Goal: Transaction & Acquisition: Purchase product/service

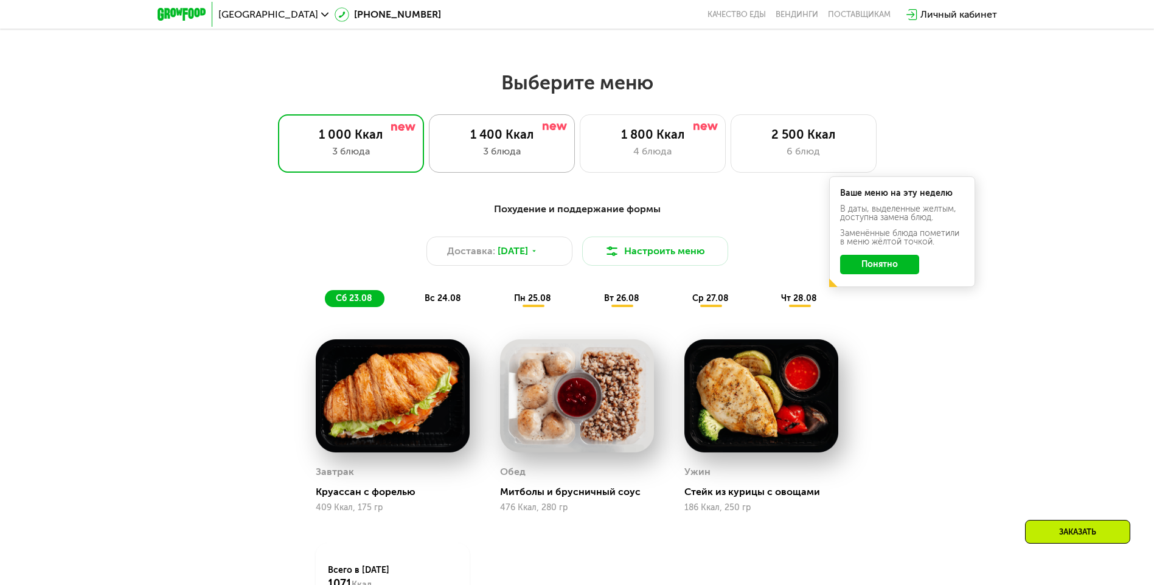
click at [506, 153] on div "3 блюда" at bounding box center [502, 151] width 120 height 15
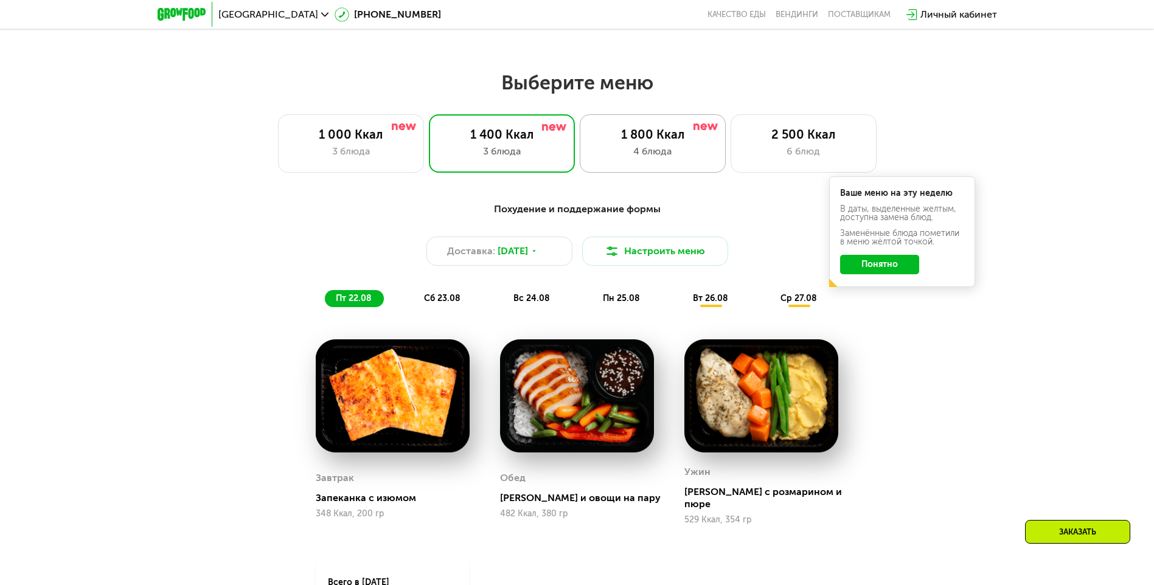
click at [646, 141] on div "1 800 Ккал" at bounding box center [653, 134] width 120 height 15
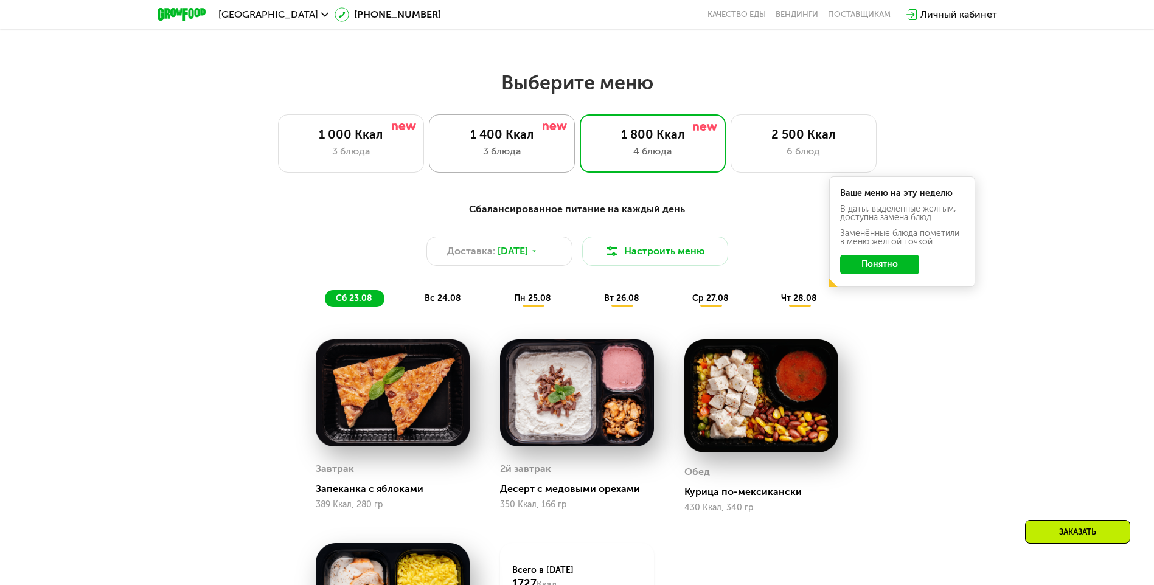
click at [514, 142] on div "1 400 Ккал" at bounding box center [502, 134] width 120 height 15
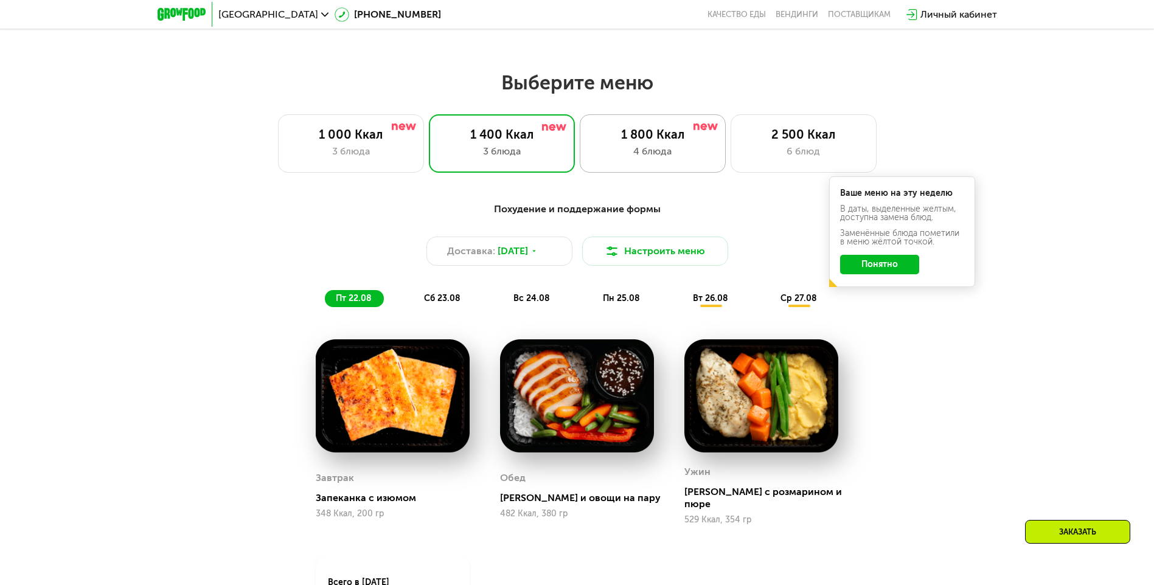
click at [598, 142] on div "1 800 Ккал" at bounding box center [653, 134] width 120 height 15
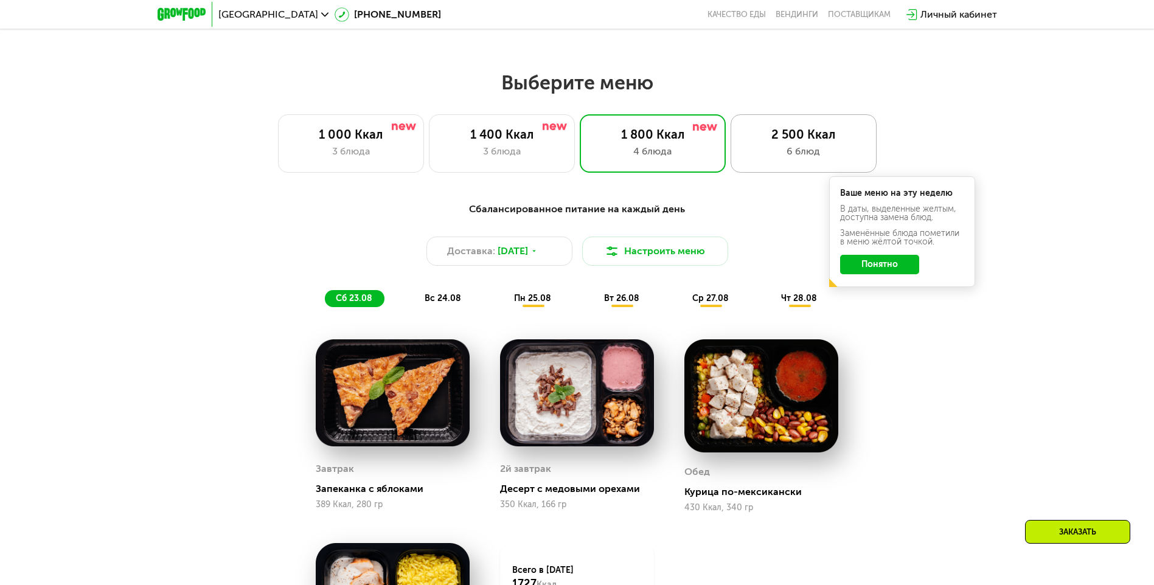
click at [825, 148] on div "6 блюд" at bounding box center [804, 151] width 120 height 15
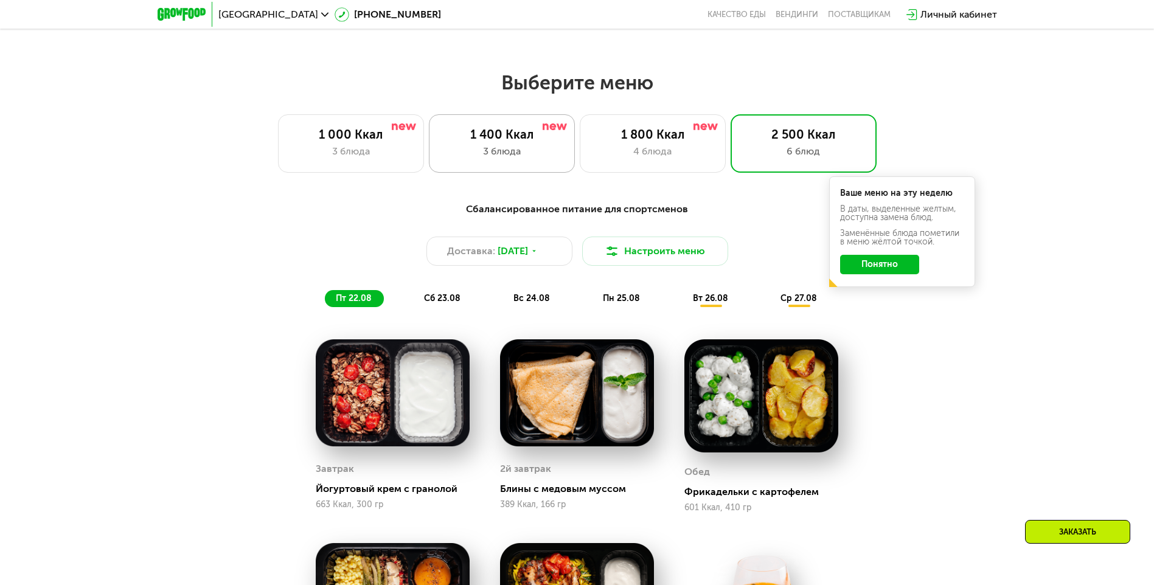
click at [520, 151] on div "3 блюда" at bounding box center [502, 151] width 120 height 15
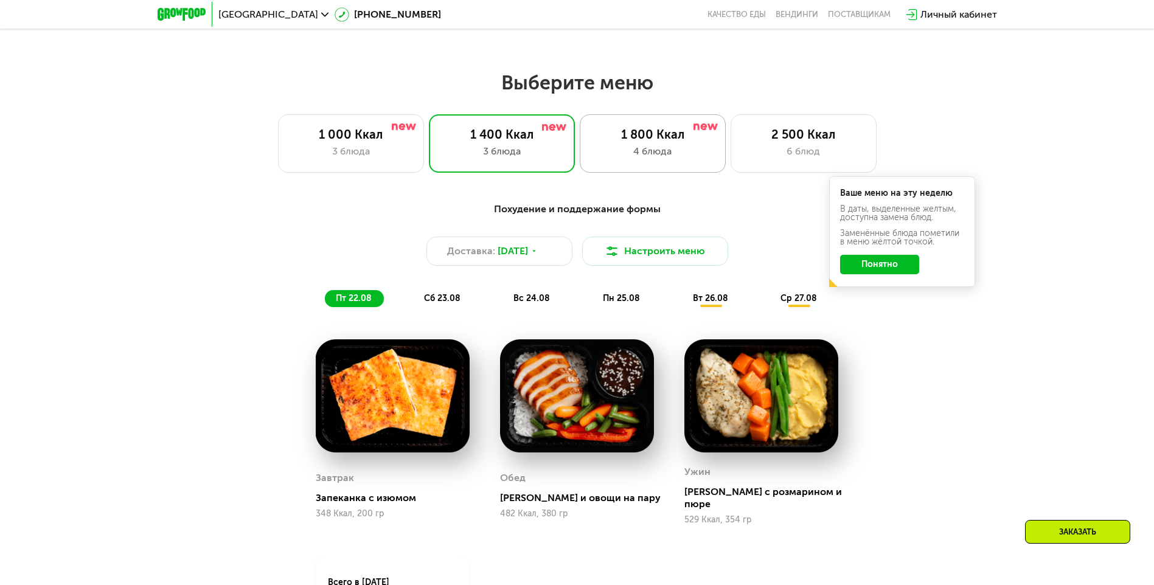
click at [731, 147] on div "1 800 Ккал 4 блюда" at bounding box center [804, 143] width 146 height 58
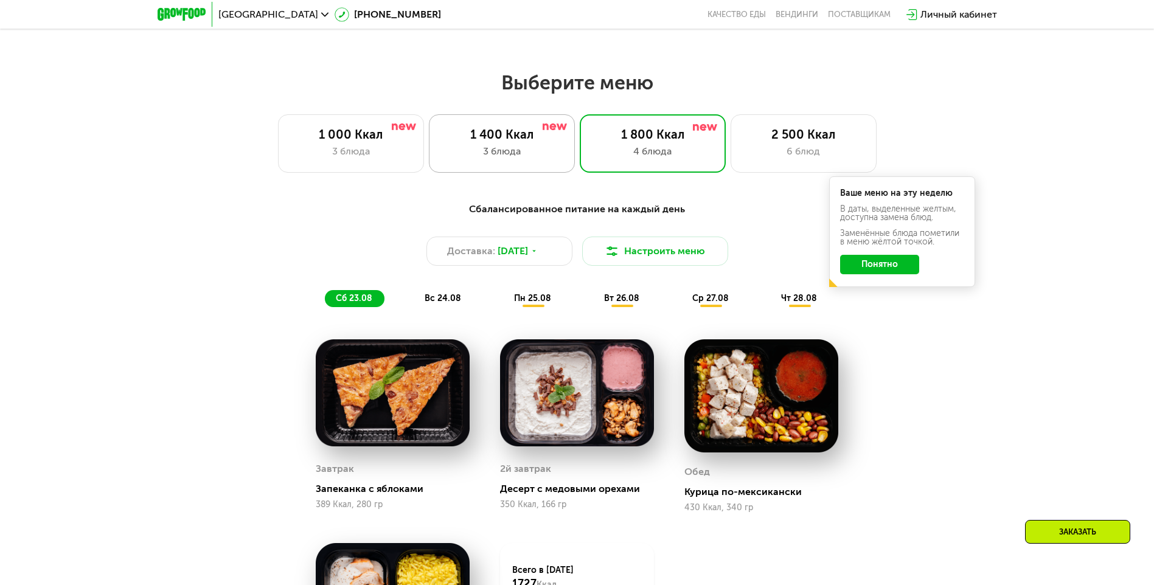
click at [521, 155] on div "3 блюда" at bounding box center [502, 151] width 120 height 15
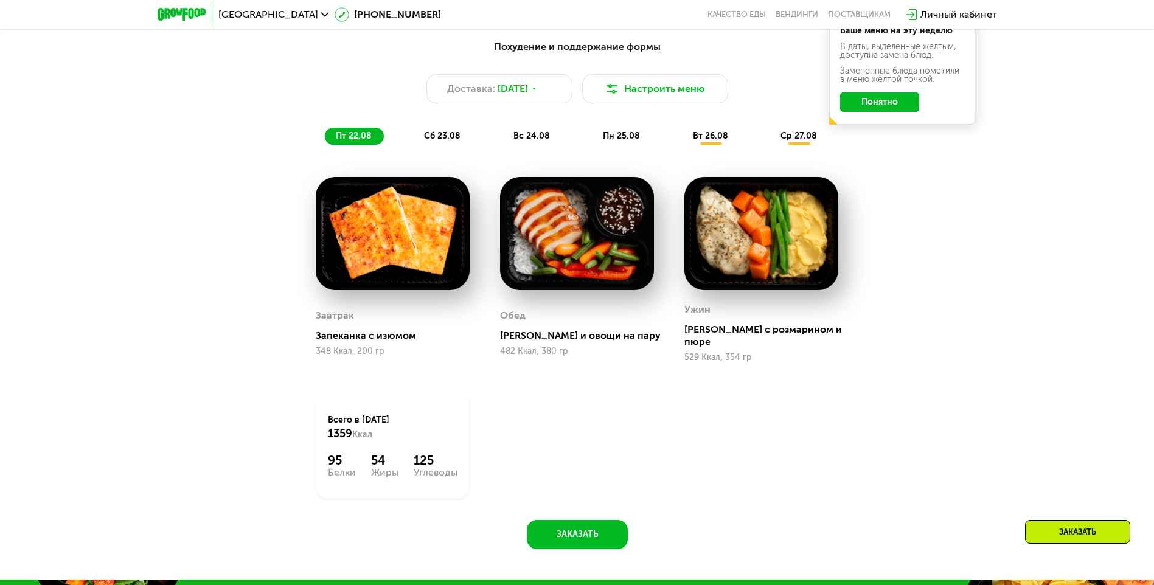
scroll to position [791, 0]
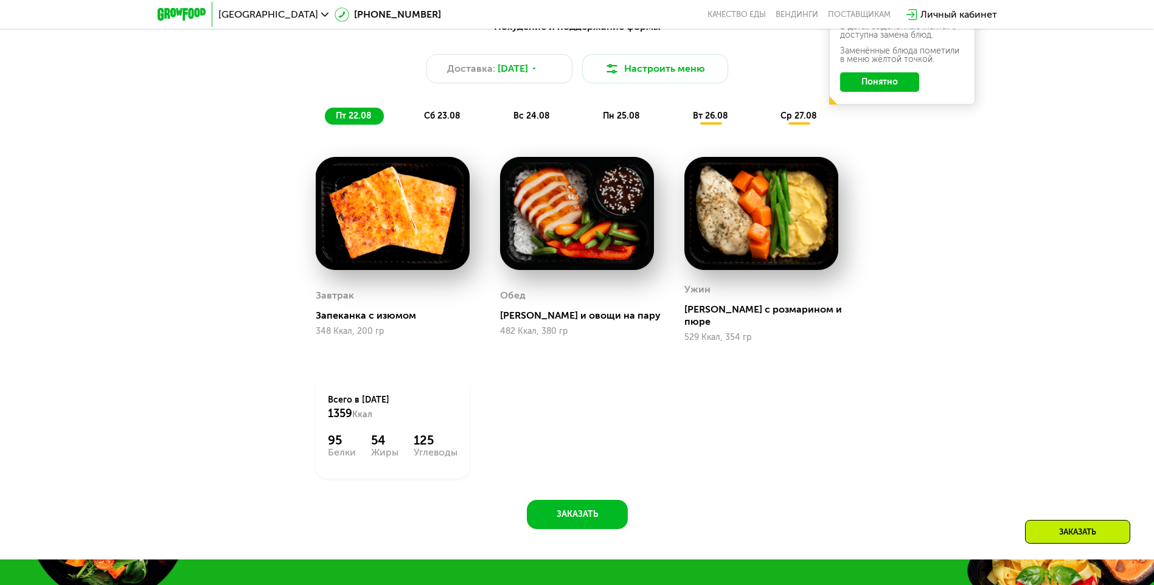
click at [447, 120] on span "сб 23.08" at bounding box center [442, 116] width 37 height 10
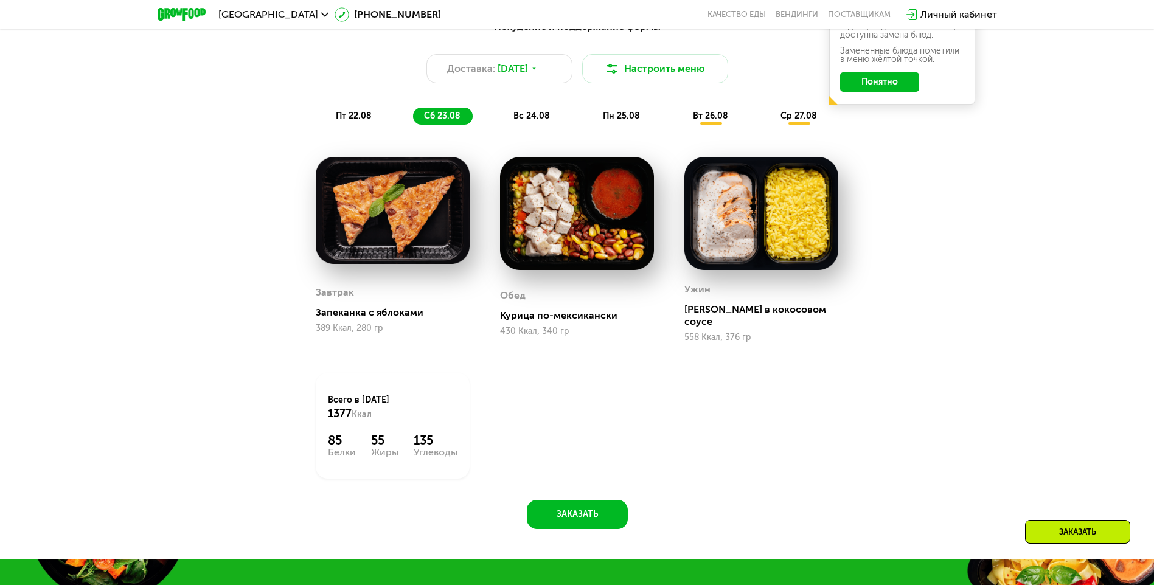
click at [370, 121] on span "пт 22.08" at bounding box center [354, 116] width 36 height 10
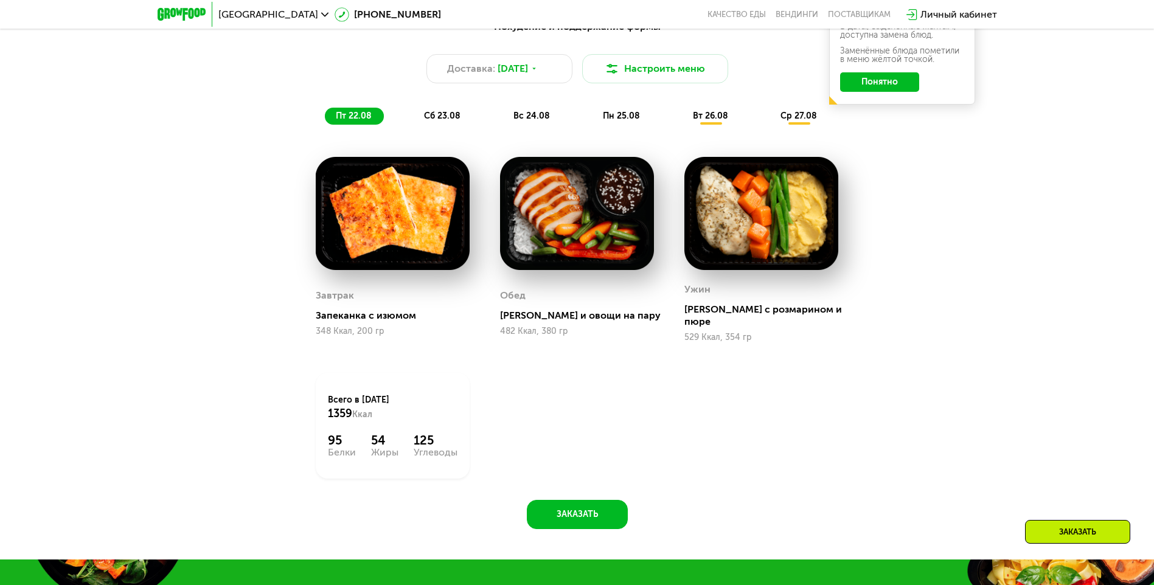
click at [425, 120] on span "сб 23.08" at bounding box center [442, 116] width 37 height 10
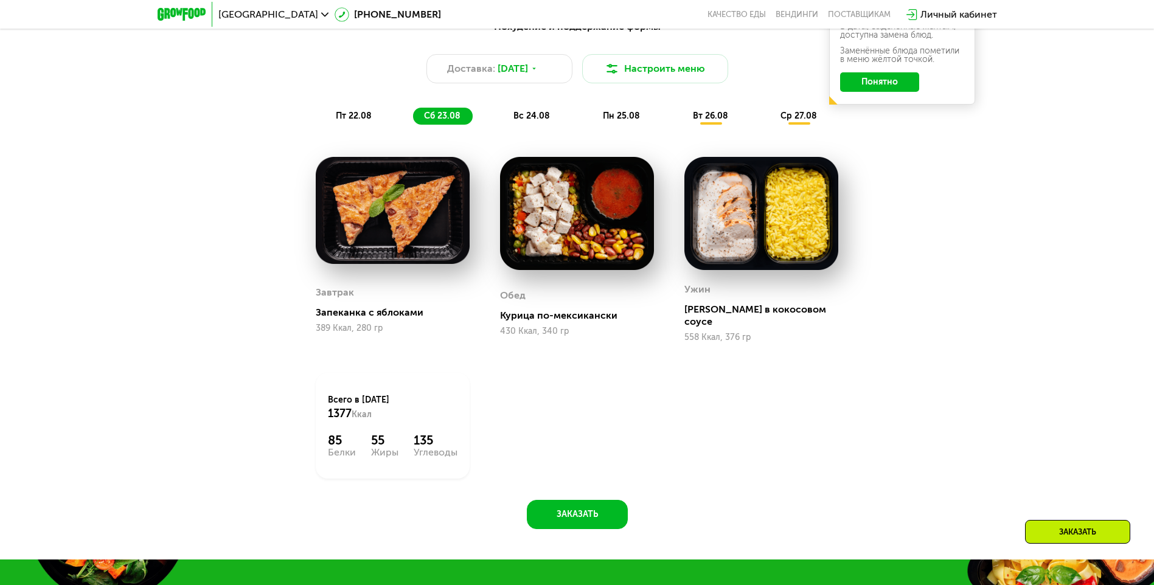
click at [529, 120] on span "вс 24.08" at bounding box center [532, 116] width 37 height 10
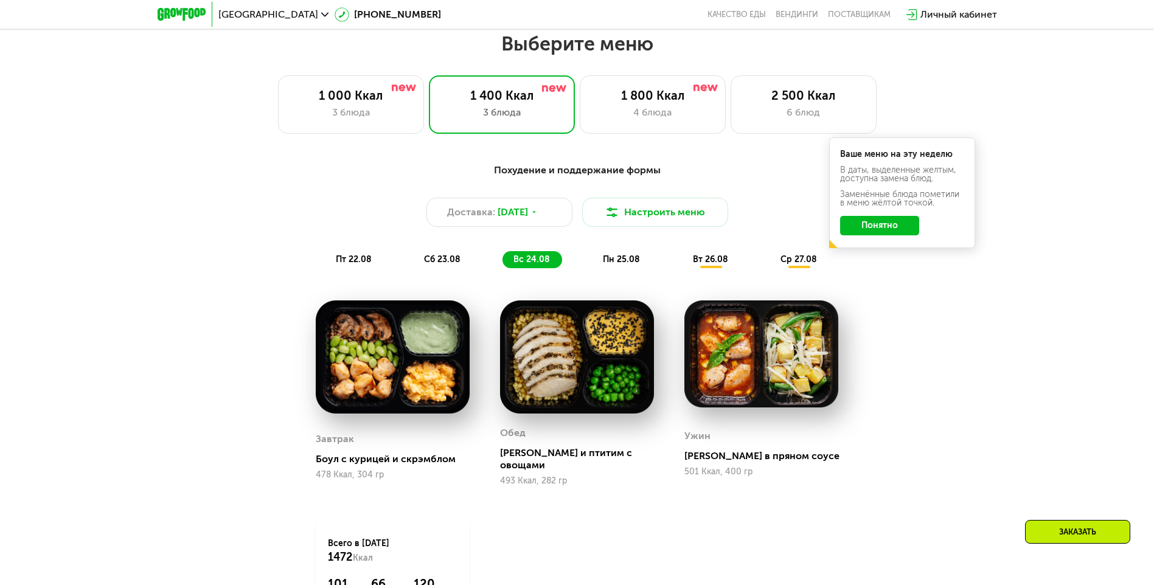
scroll to position [608, 0]
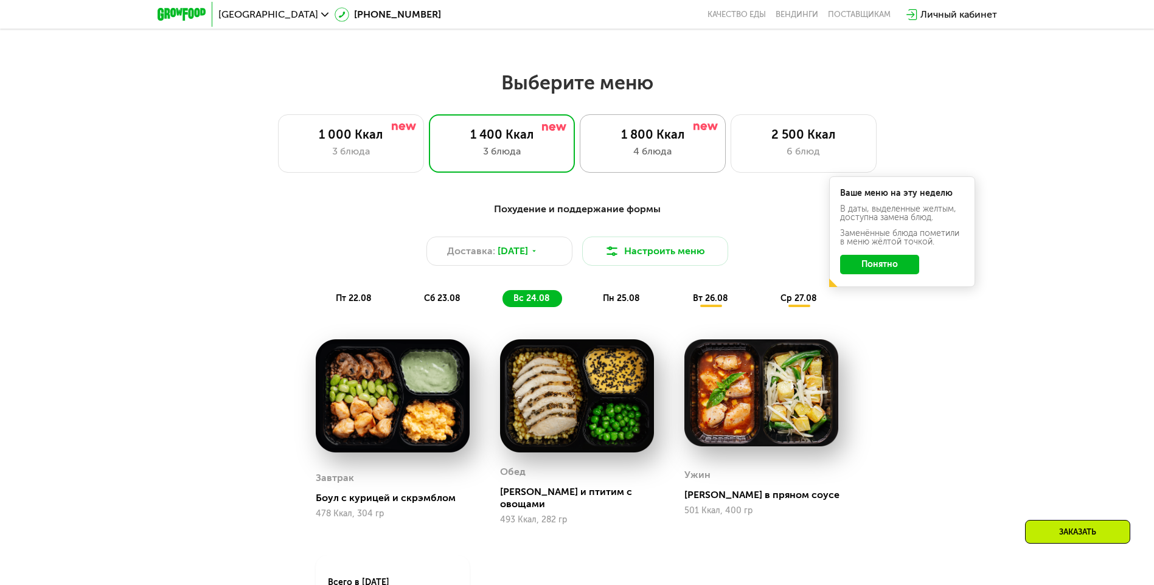
click at [619, 151] on div "4 блюда" at bounding box center [653, 151] width 120 height 15
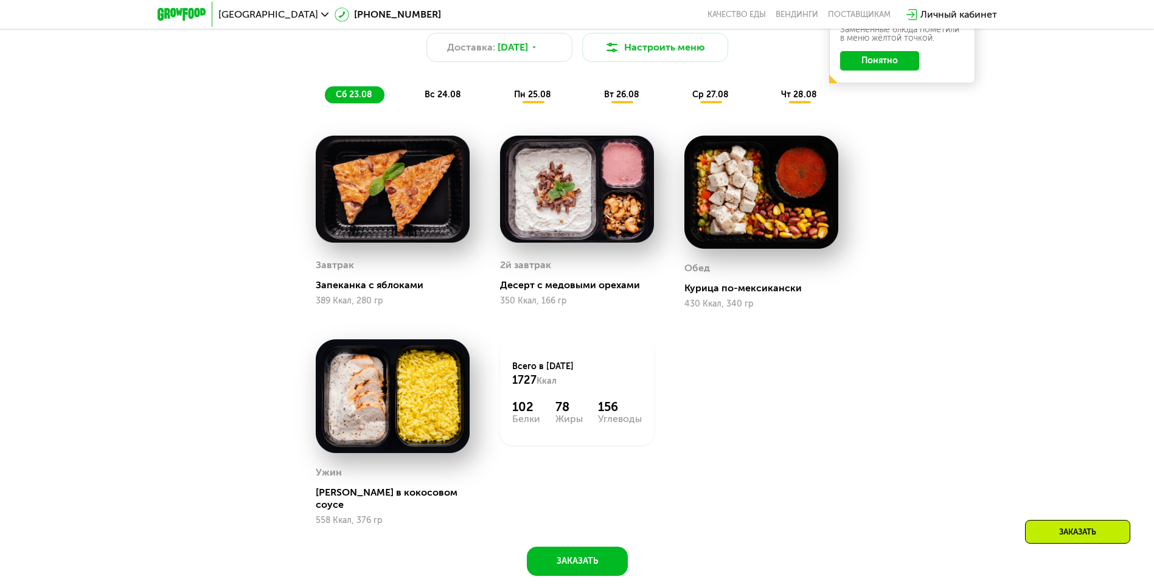
scroll to position [791, 0]
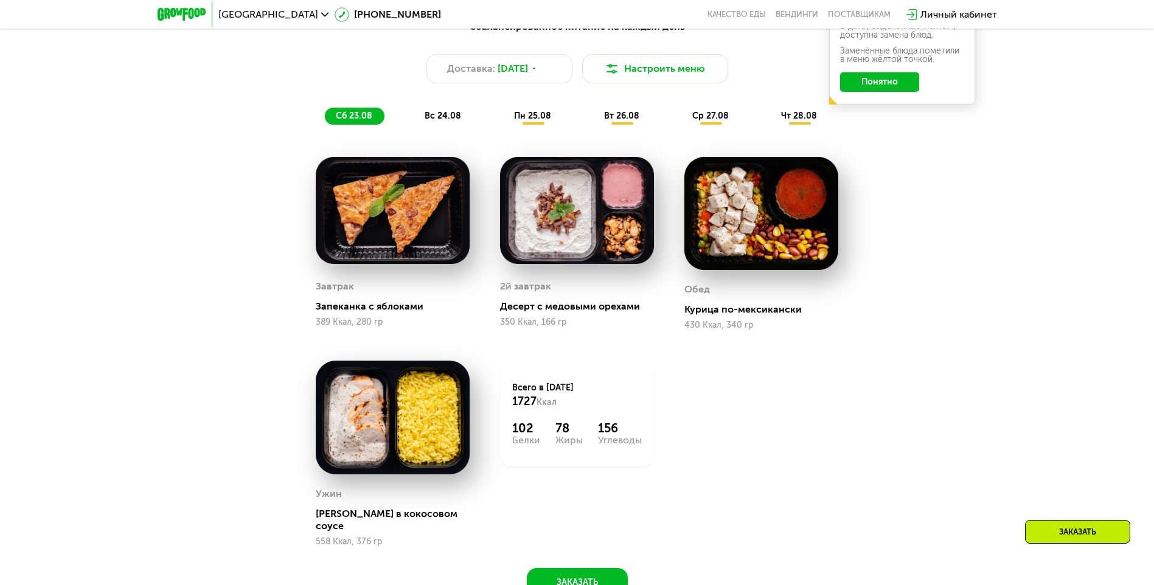
click at [503, 111] on div "вс 24.08" at bounding box center [533, 116] width 60 height 17
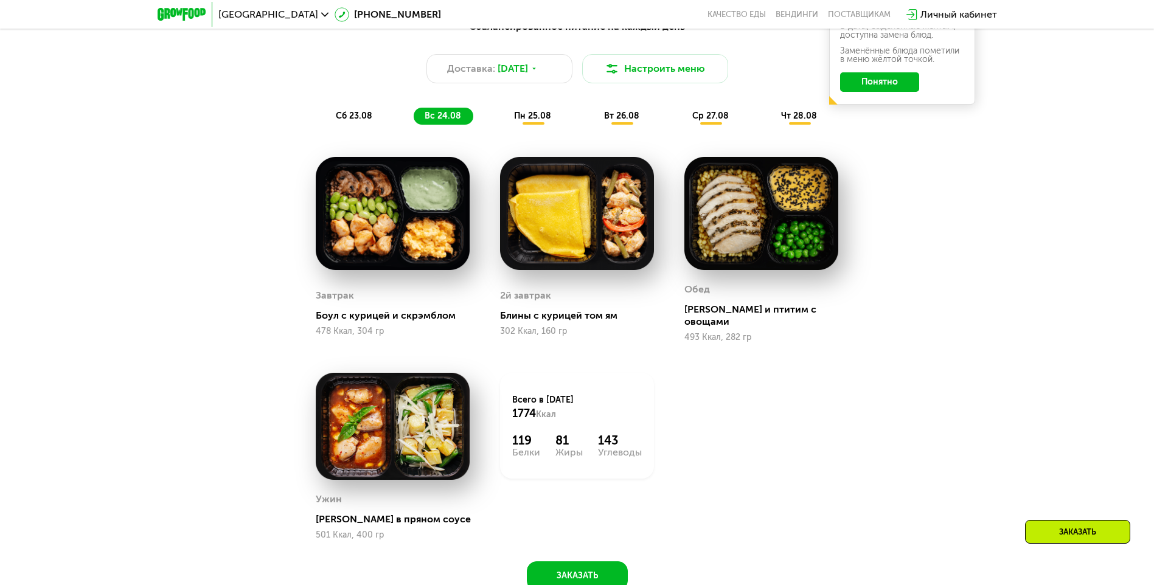
click at [414, 117] on div "сб 23.08" at bounding box center [444, 116] width 60 height 17
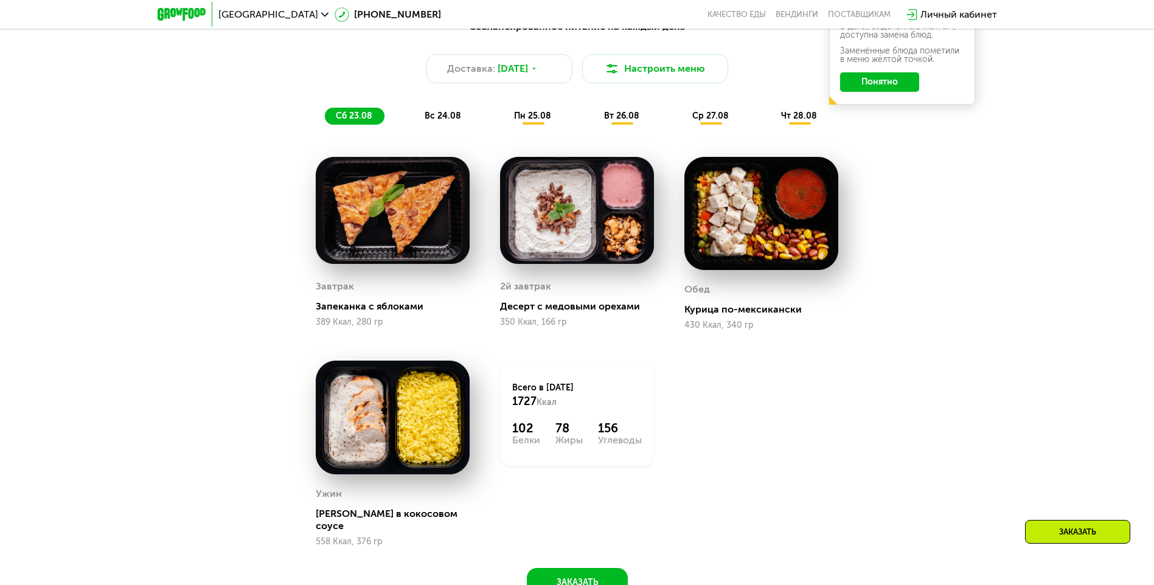
click at [426, 120] on span "вс 24.08" at bounding box center [443, 116] width 37 height 10
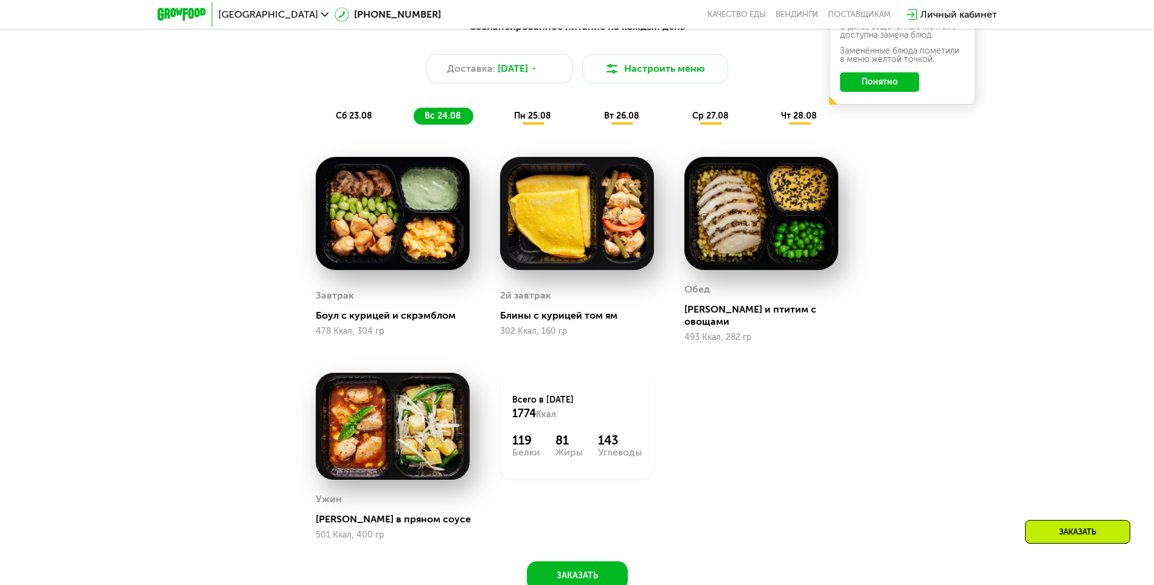
click at [546, 117] on span "пн 25.08" at bounding box center [532, 116] width 37 height 10
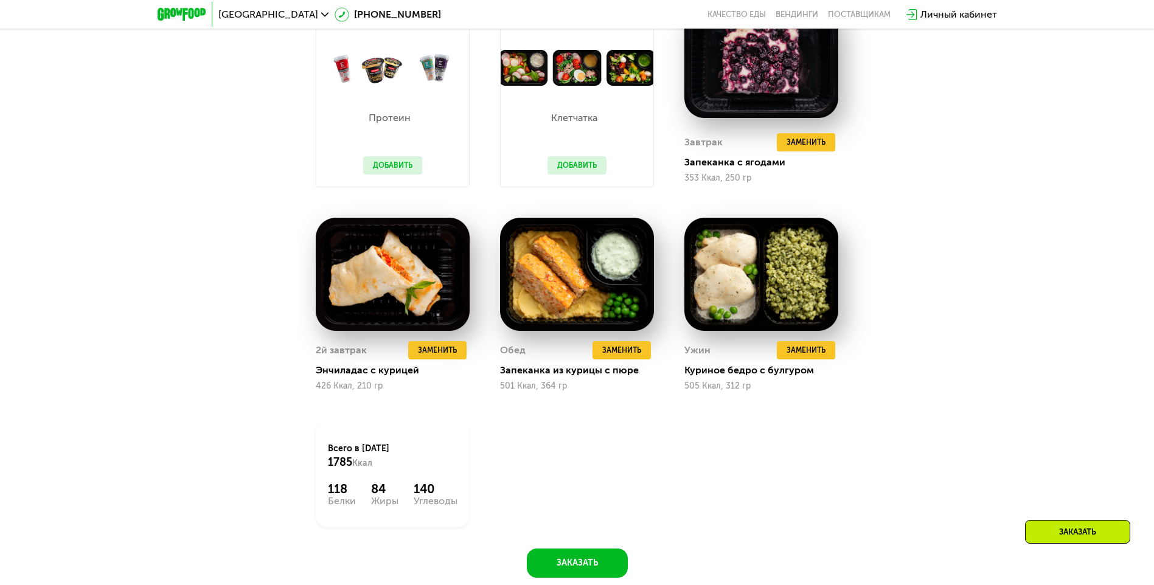
scroll to position [852, 0]
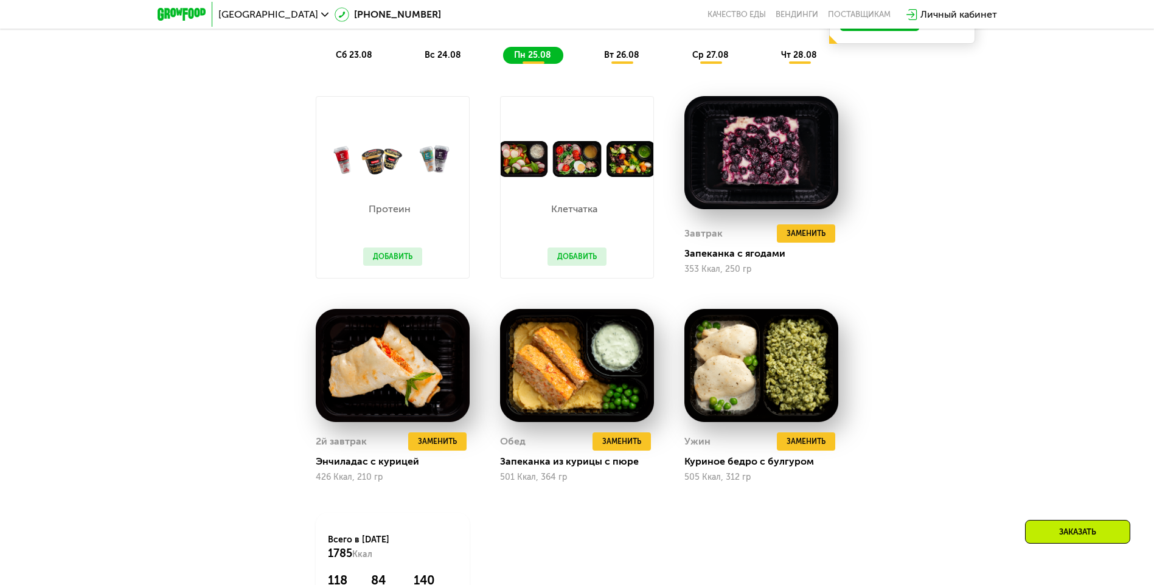
click at [387, 256] on button "Добавить" at bounding box center [392, 257] width 59 height 18
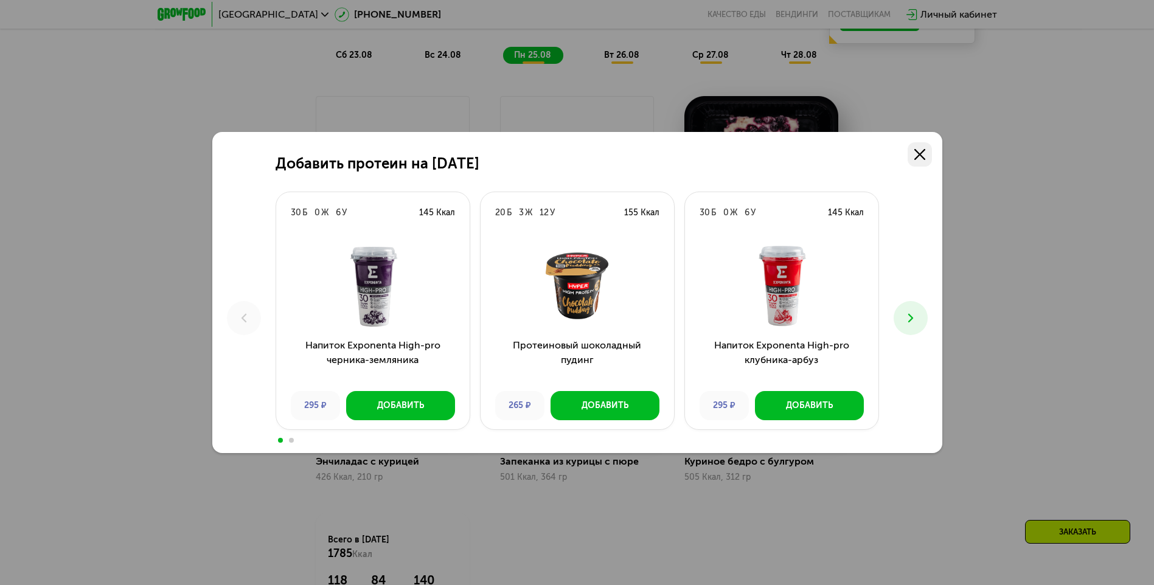
click at [917, 153] on use at bounding box center [920, 154] width 11 height 11
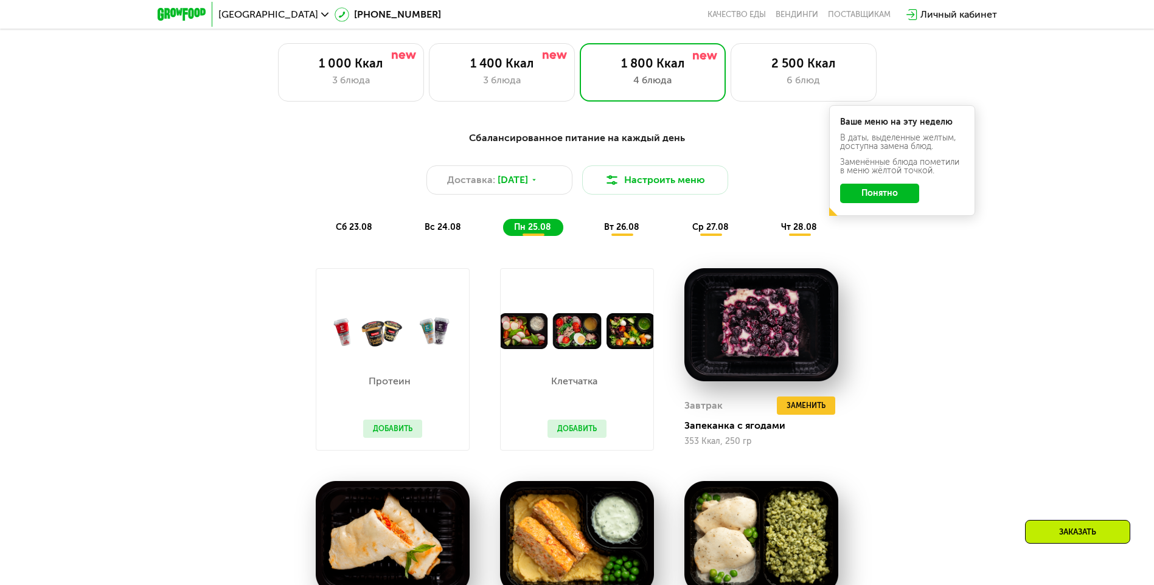
scroll to position [669, 0]
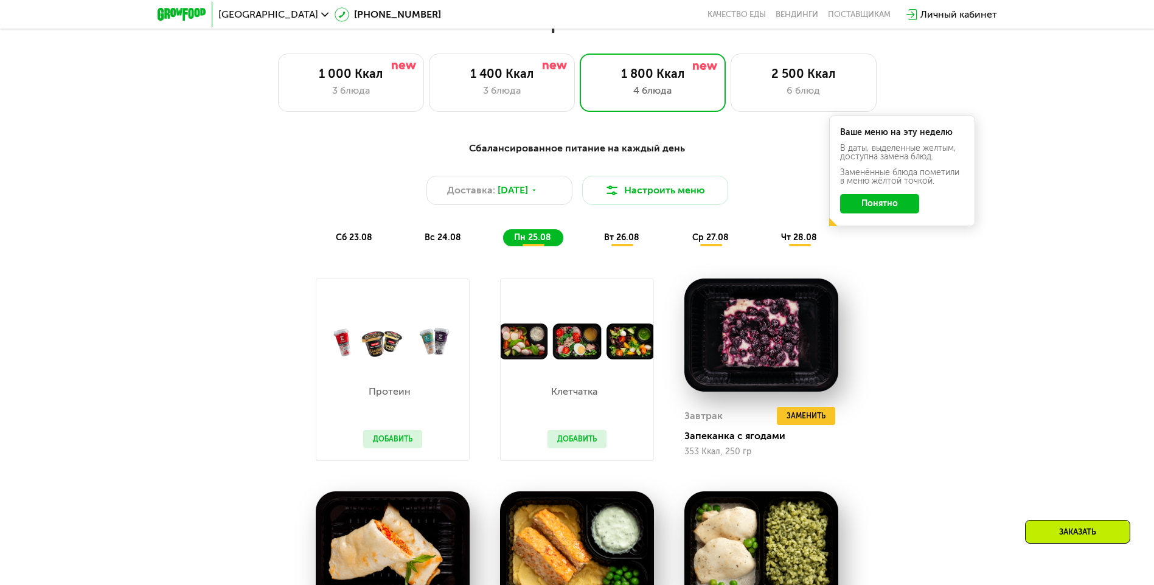
click at [628, 242] on span "вт 26.08" at bounding box center [621, 237] width 35 height 10
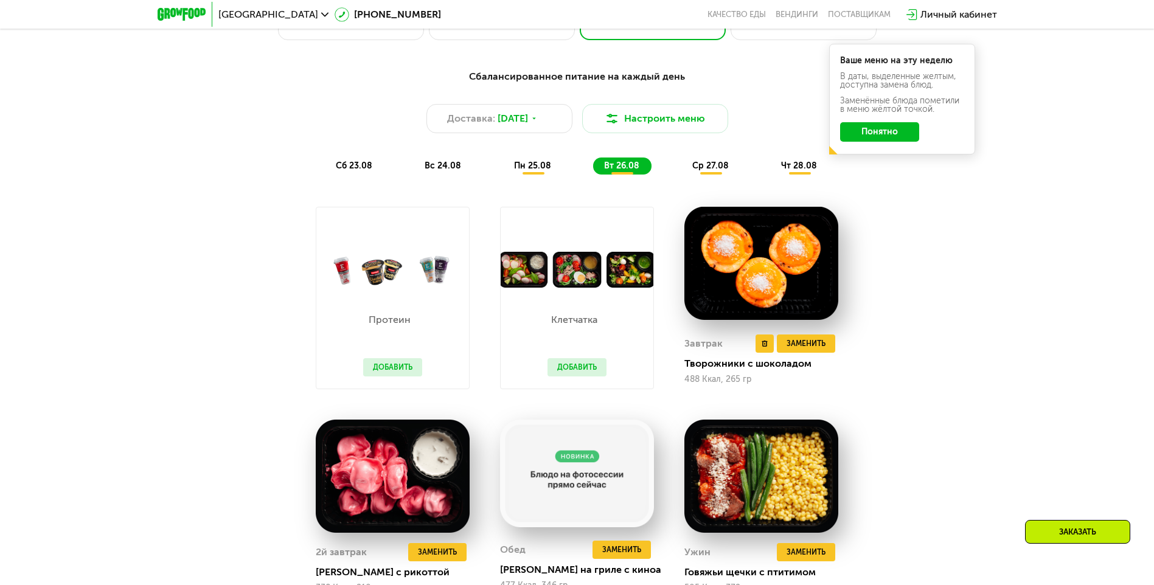
scroll to position [730, 0]
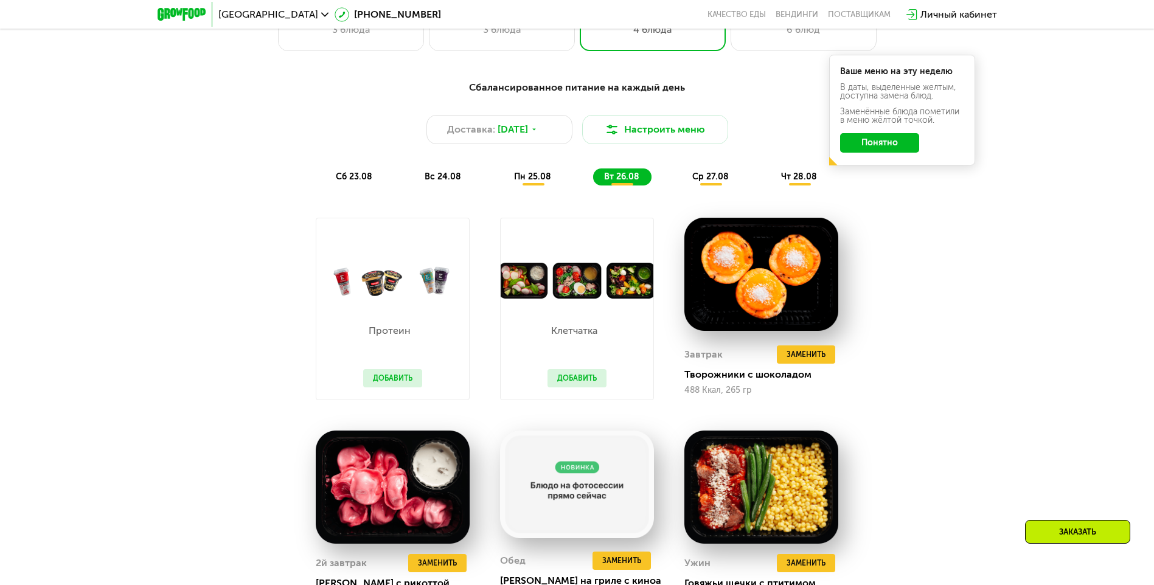
click at [710, 182] on span "ср 27.08" at bounding box center [710, 177] width 37 height 10
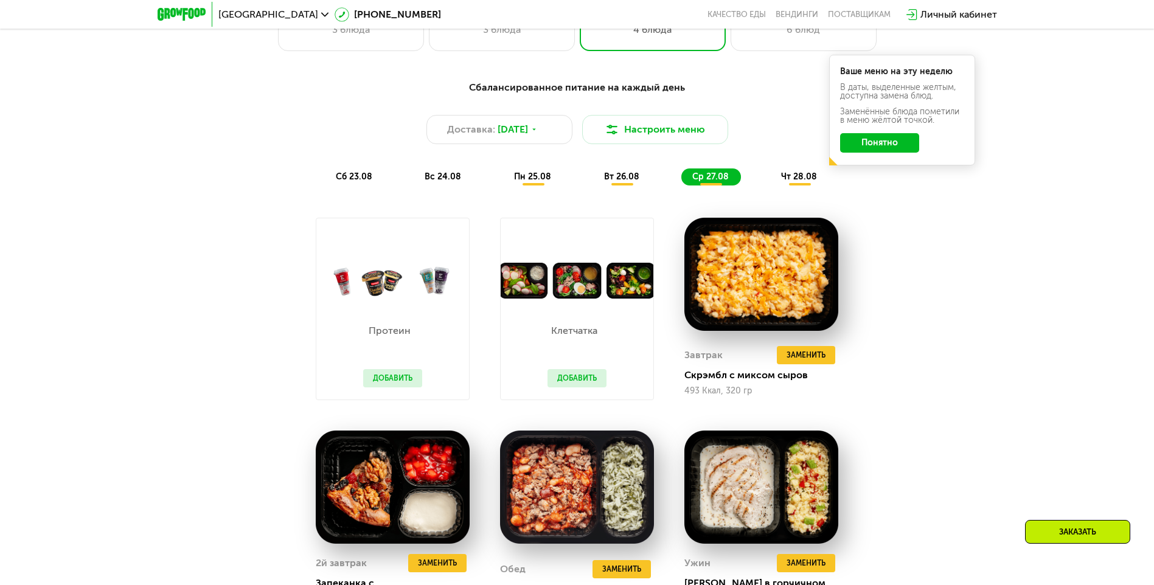
click at [800, 182] on span "чт 28.08" at bounding box center [799, 177] width 36 height 10
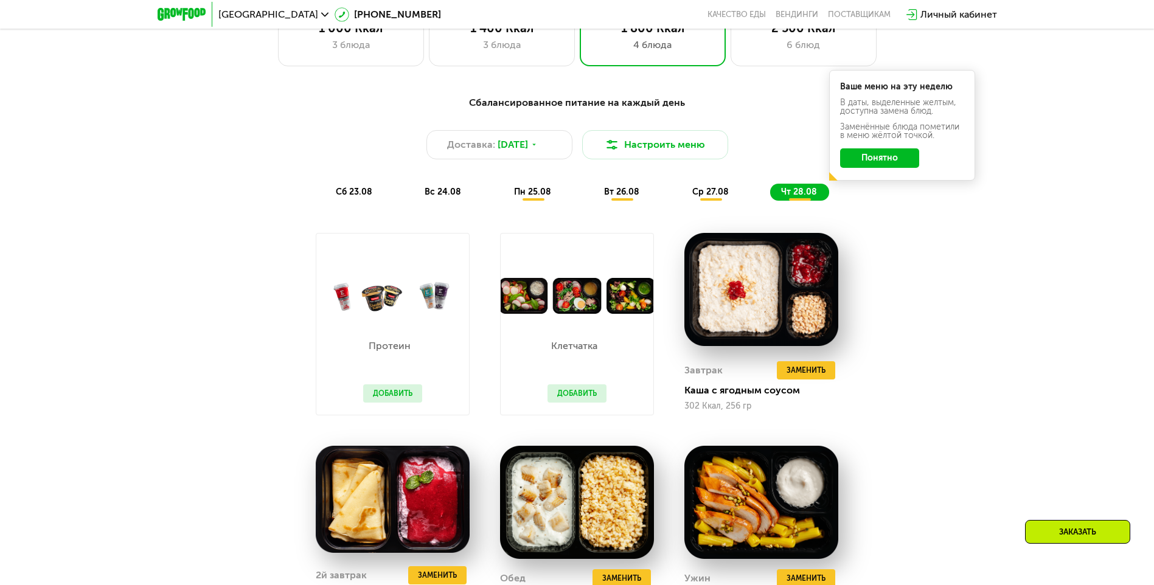
scroll to position [548, 0]
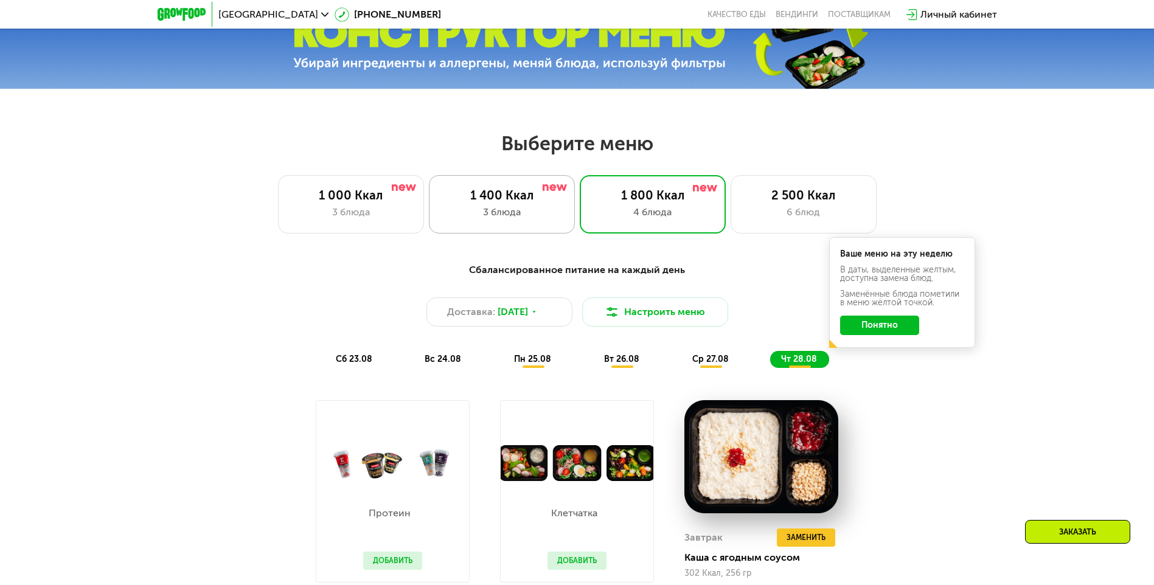
click at [520, 215] on div "3 блюда" at bounding box center [502, 212] width 120 height 15
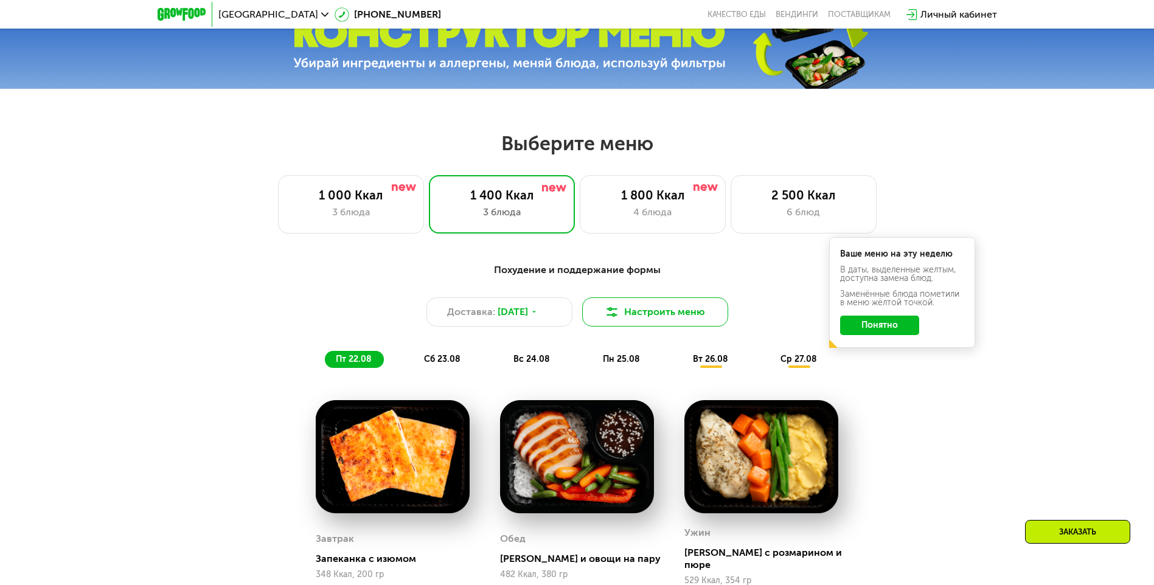
click at [640, 318] on button "Настроить меню" at bounding box center [655, 312] width 146 height 29
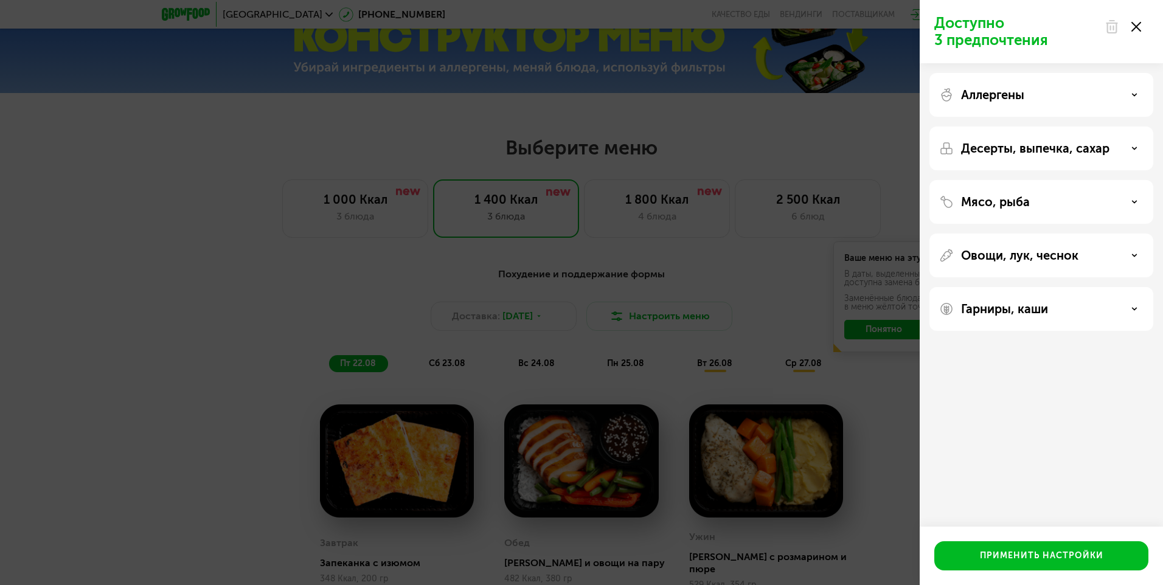
click at [845, 422] on div "Доступно 3 предпочтения Аллергены Десерты, выпечка, сахар Мясо, рыба Овощи, лук…" at bounding box center [581, 292] width 1163 height 585
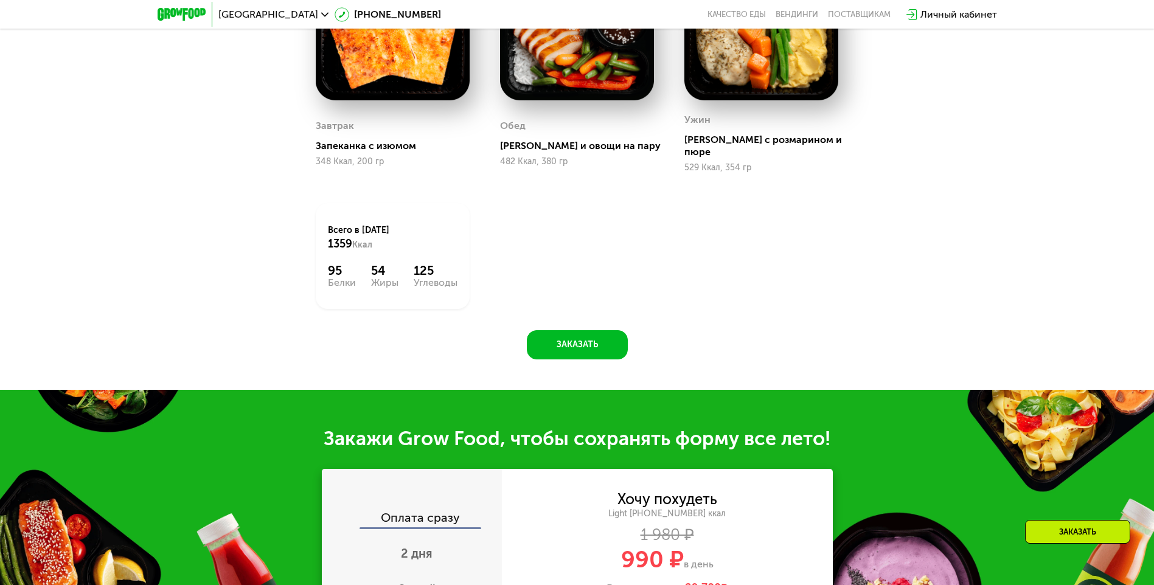
scroll to position [730, 0]
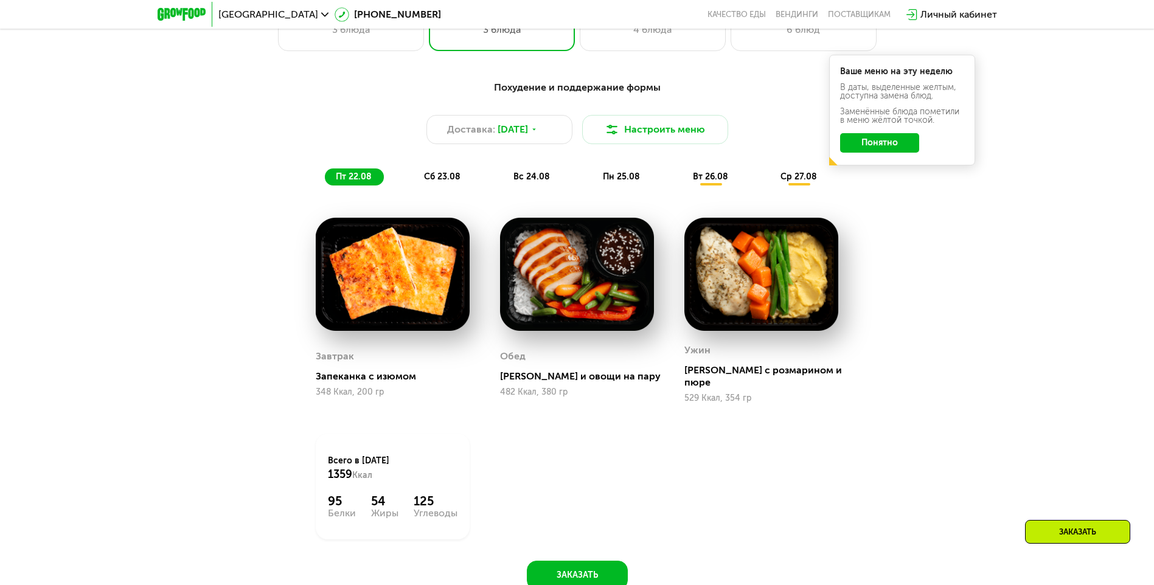
click at [803, 180] on span "ср 27.08" at bounding box center [799, 177] width 37 height 10
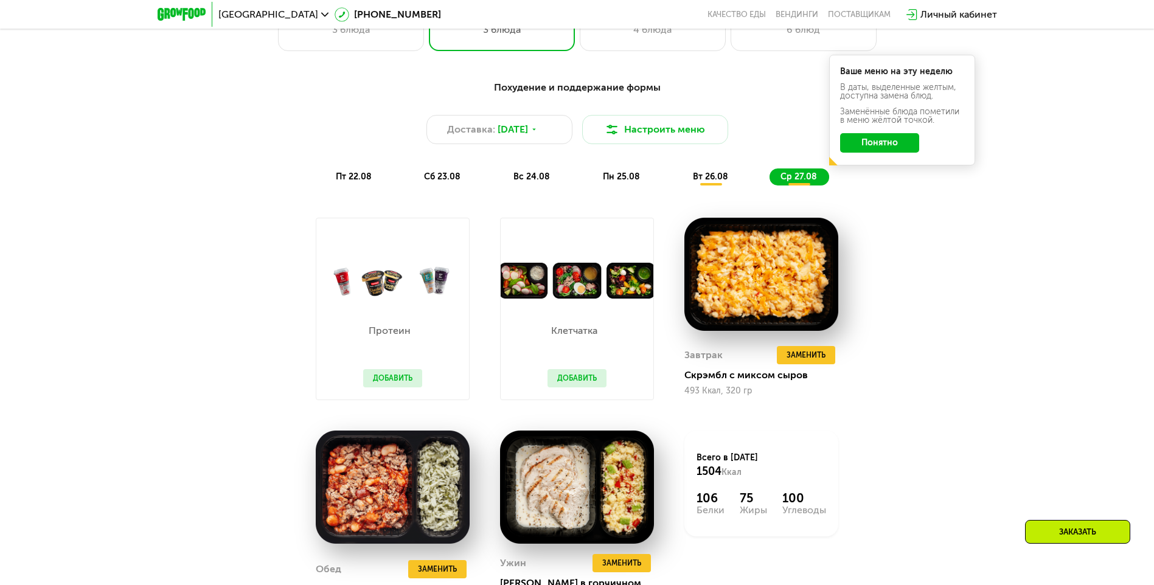
click at [720, 182] on span "вт 26.08" at bounding box center [710, 177] width 35 height 10
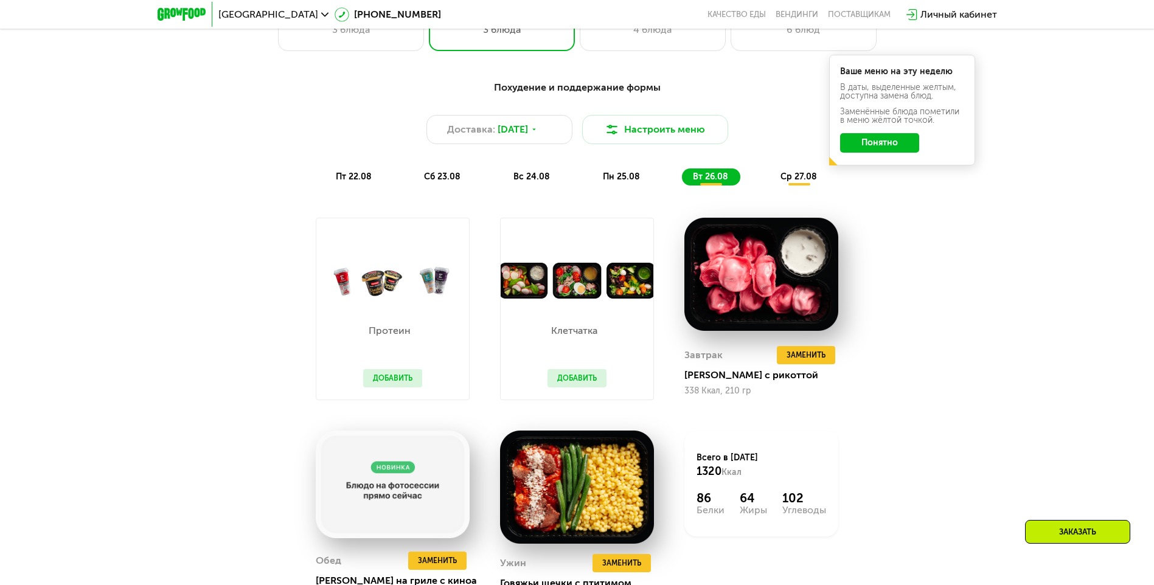
click at [363, 176] on span "пт 22.08" at bounding box center [354, 177] width 36 height 10
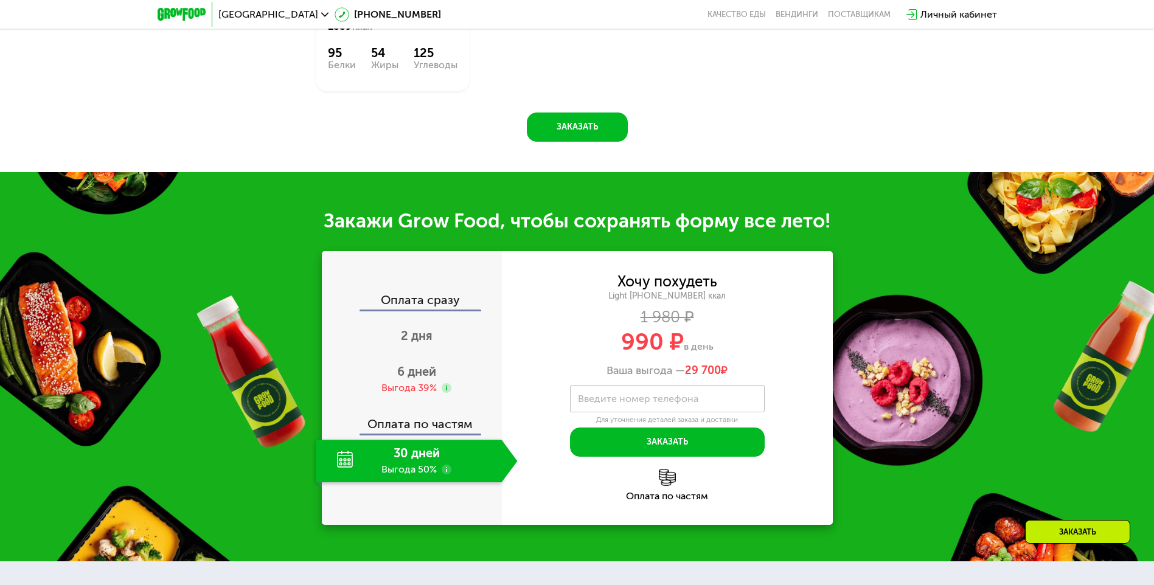
scroll to position [1217, 0]
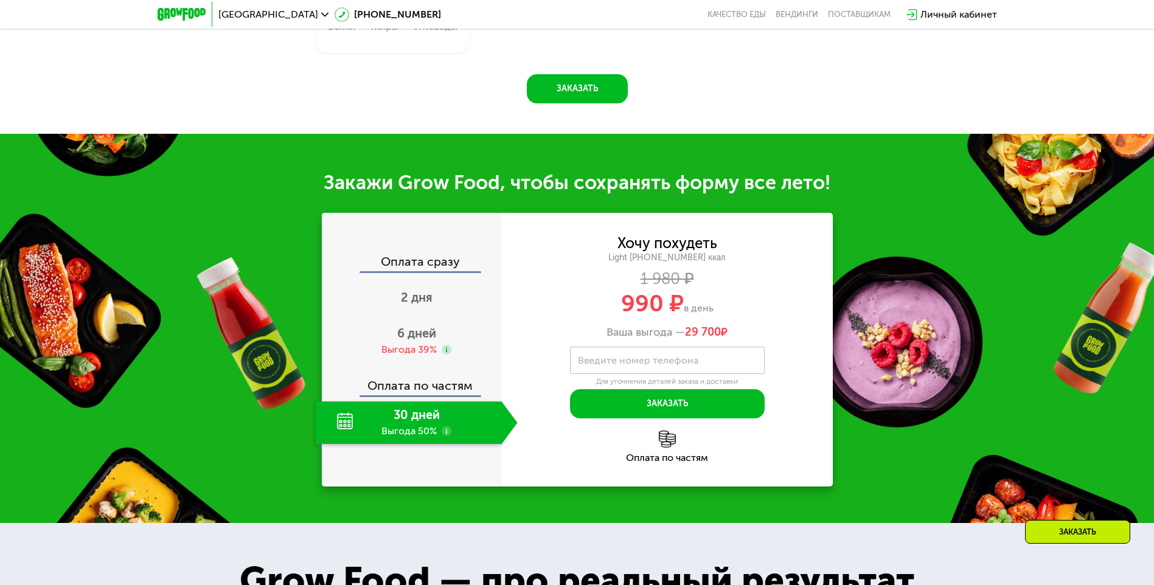
click at [449, 427] on use at bounding box center [447, 432] width 10 height 10
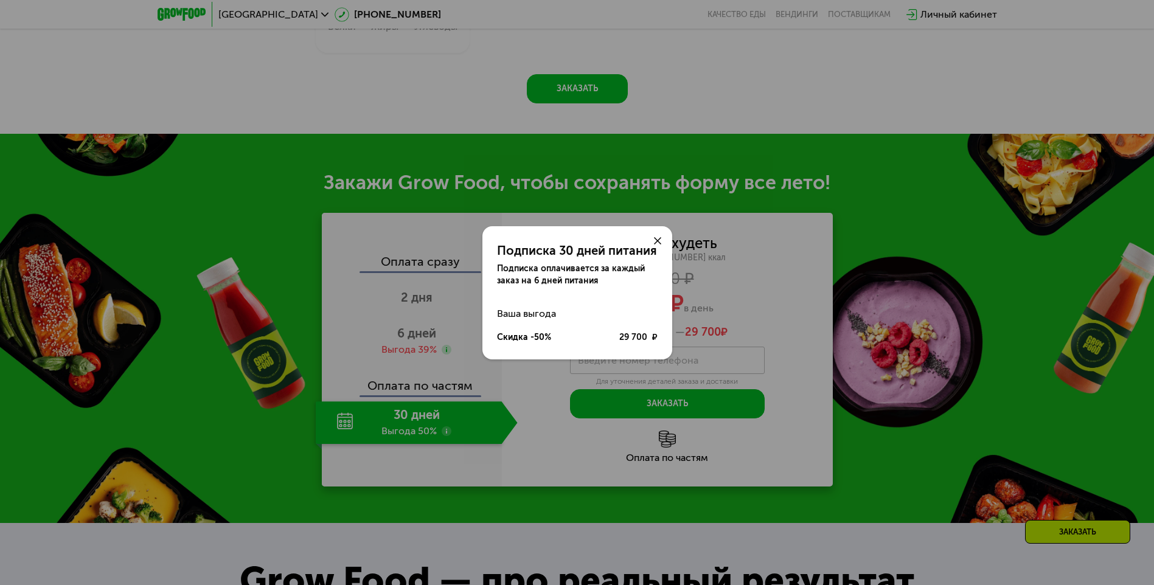
click at [660, 239] on use at bounding box center [657, 240] width 7 height 7
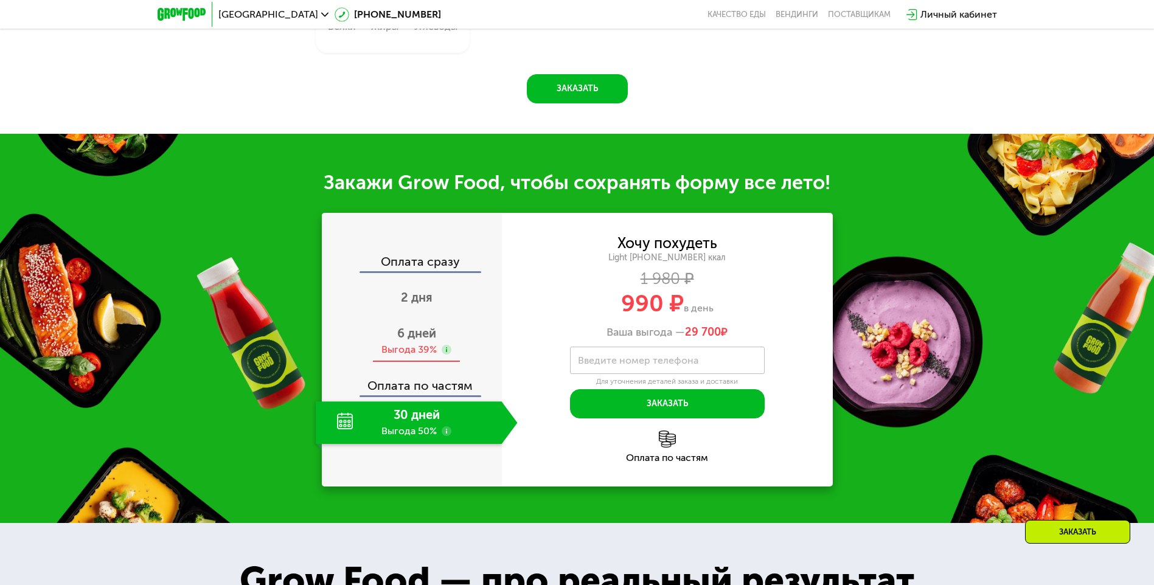
click at [424, 343] on div "Выгода 39%" at bounding box center [409, 349] width 55 height 13
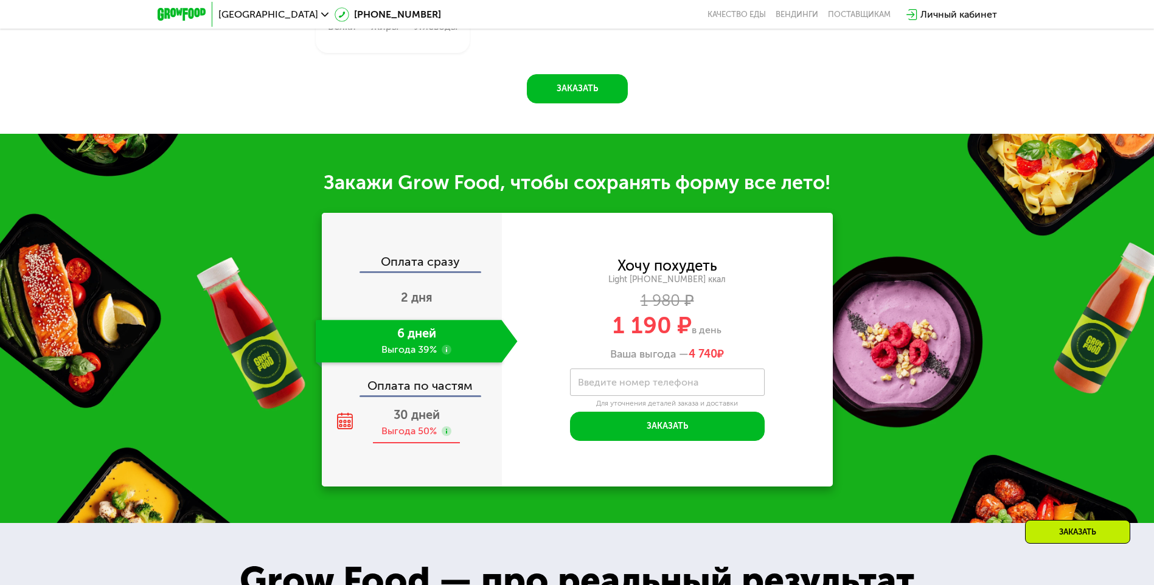
click at [417, 416] on div "30 дней Выгода 50%" at bounding box center [417, 423] width 202 height 43
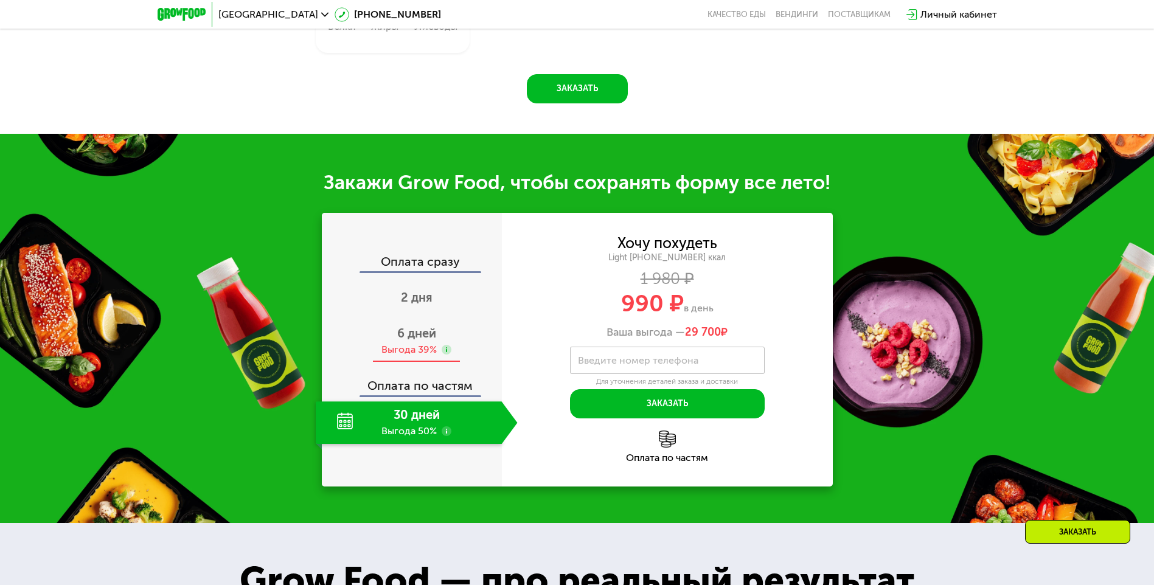
click at [414, 343] on div "Выгода 39%" at bounding box center [409, 349] width 55 height 13
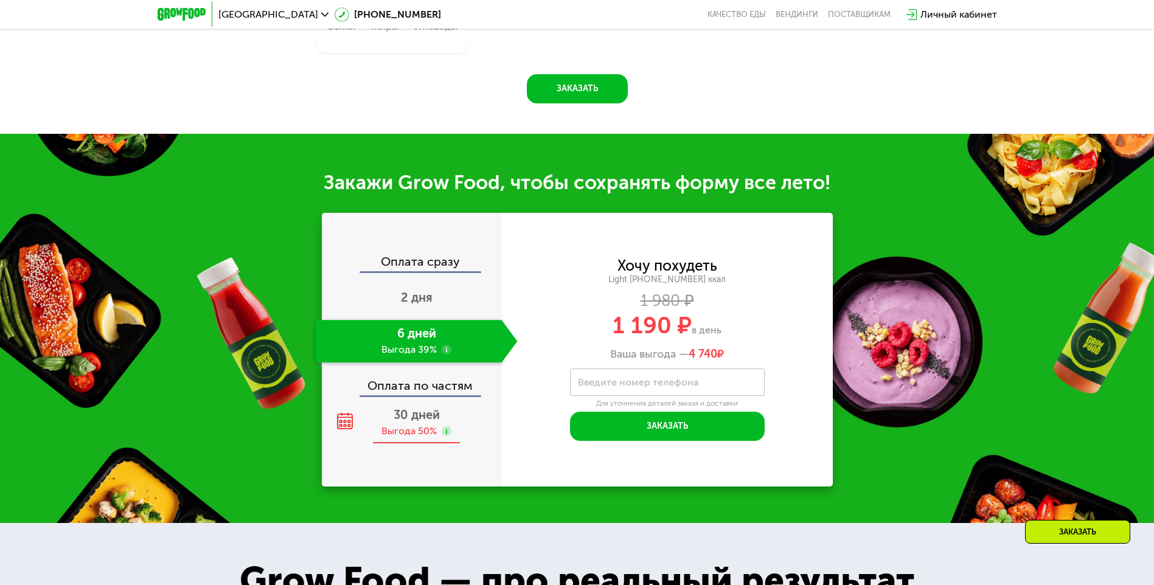
click at [408, 408] on span "30 дней" at bounding box center [417, 415] width 46 height 15
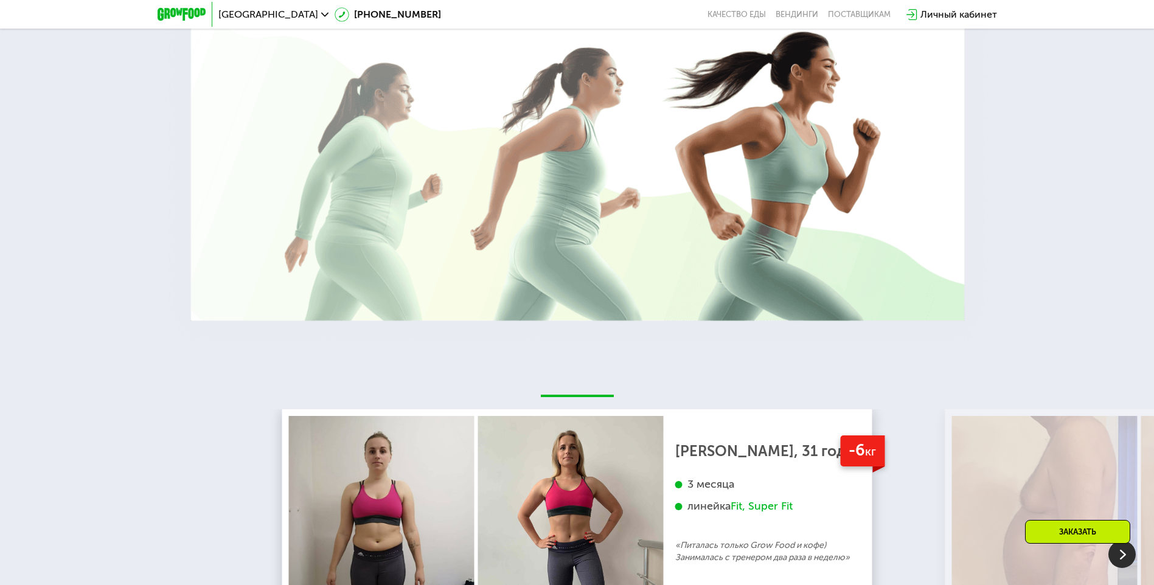
scroll to position [2191, 0]
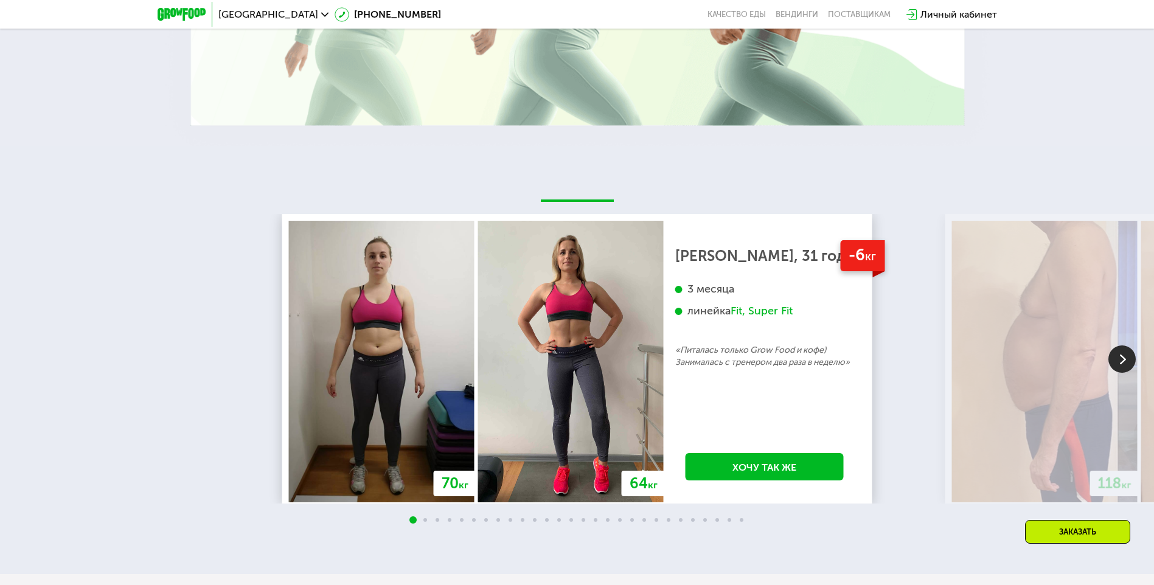
click at [1118, 349] on img at bounding box center [1122, 359] width 27 height 27
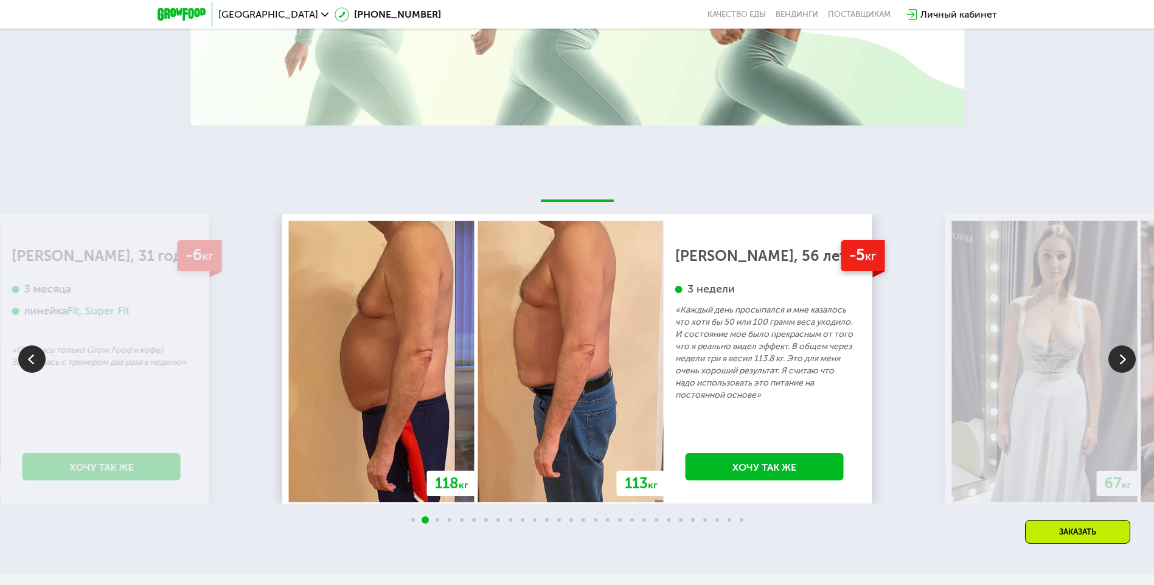
click at [1118, 349] on img at bounding box center [1122, 359] width 27 height 27
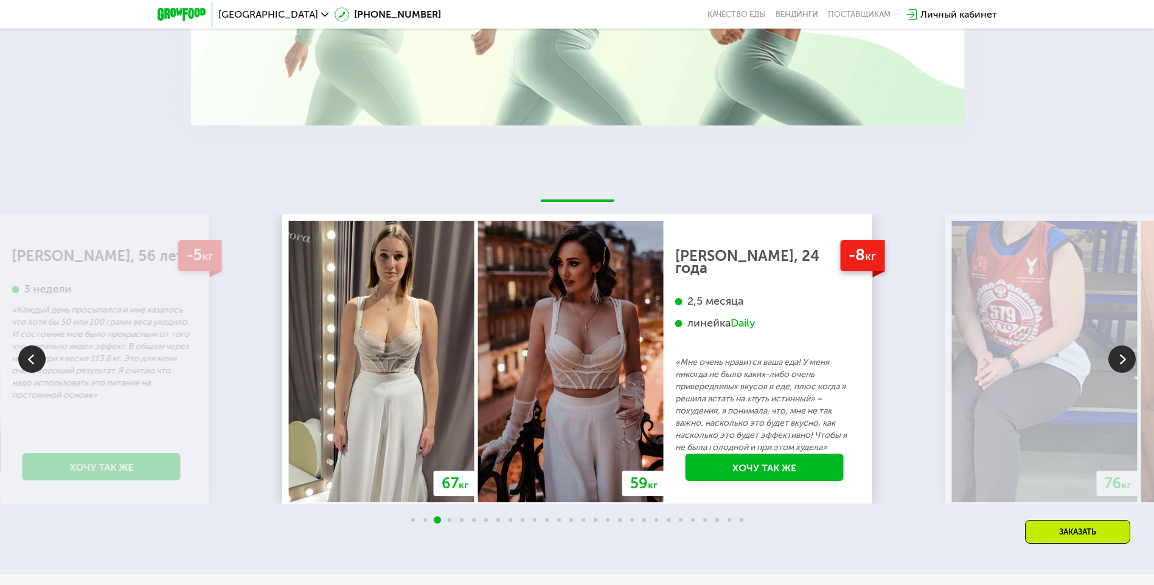
click at [1117, 349] on img at bounding box center [1122, 359] width 27 height 27
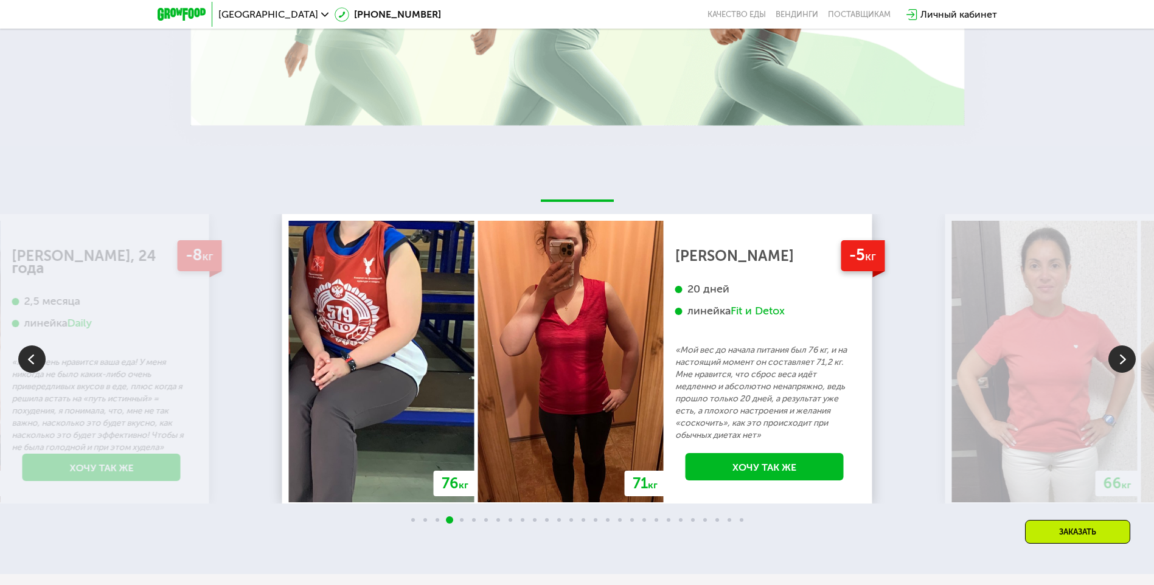
click at [1117, 349] on img at bounding box center [1122, 359] width 27 height 27
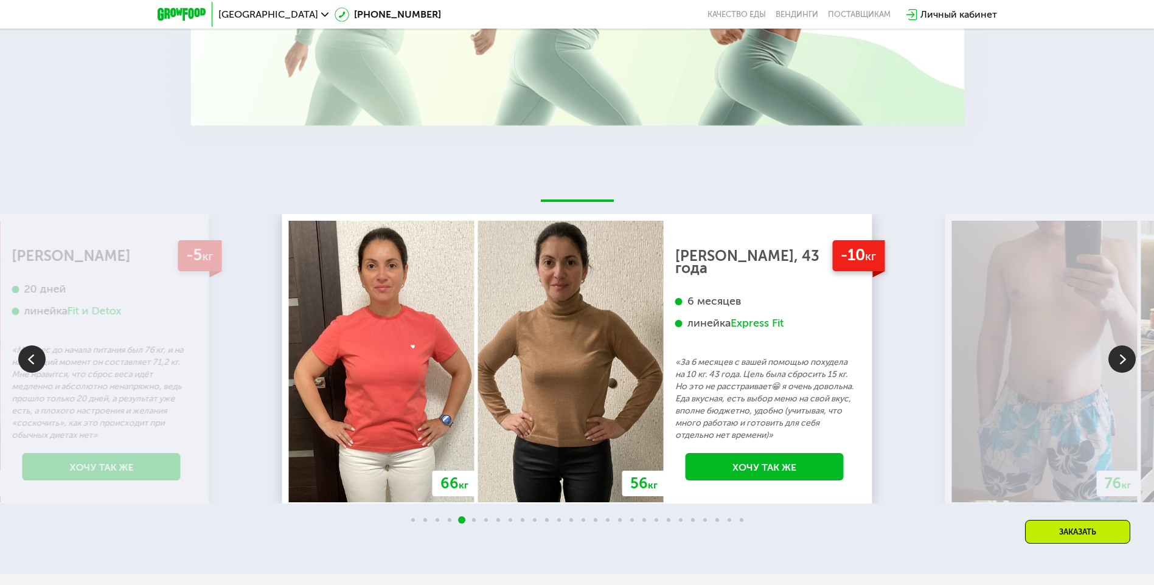
click at [1120, 350] on img at bounding box center [1122, 359] width 27 height 27
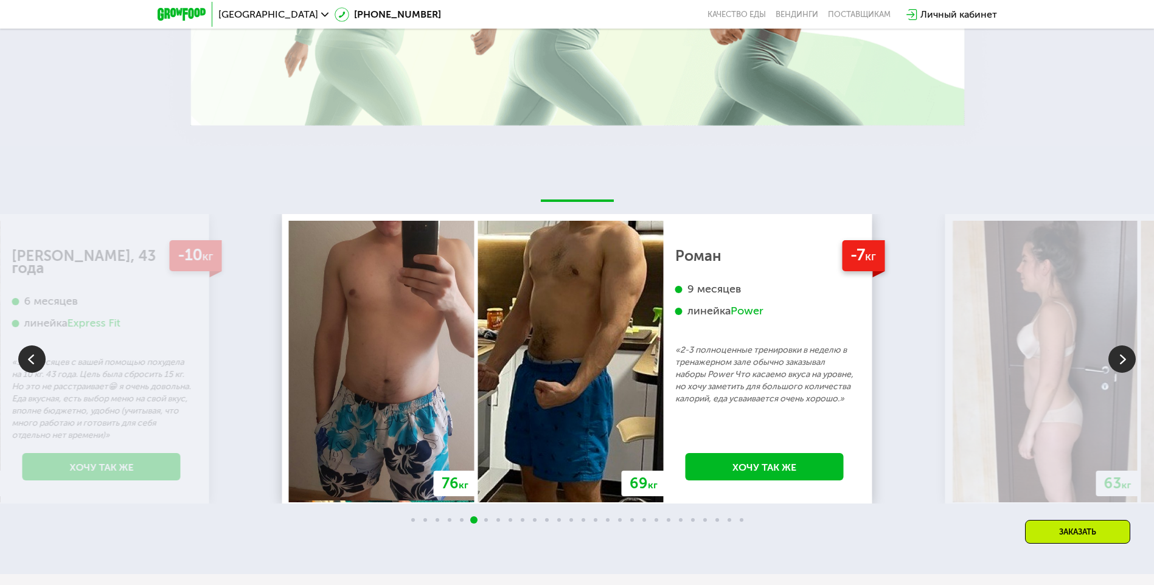
click at [1119, 349] on img at bounding box center [1122, 359] width 27 height 27
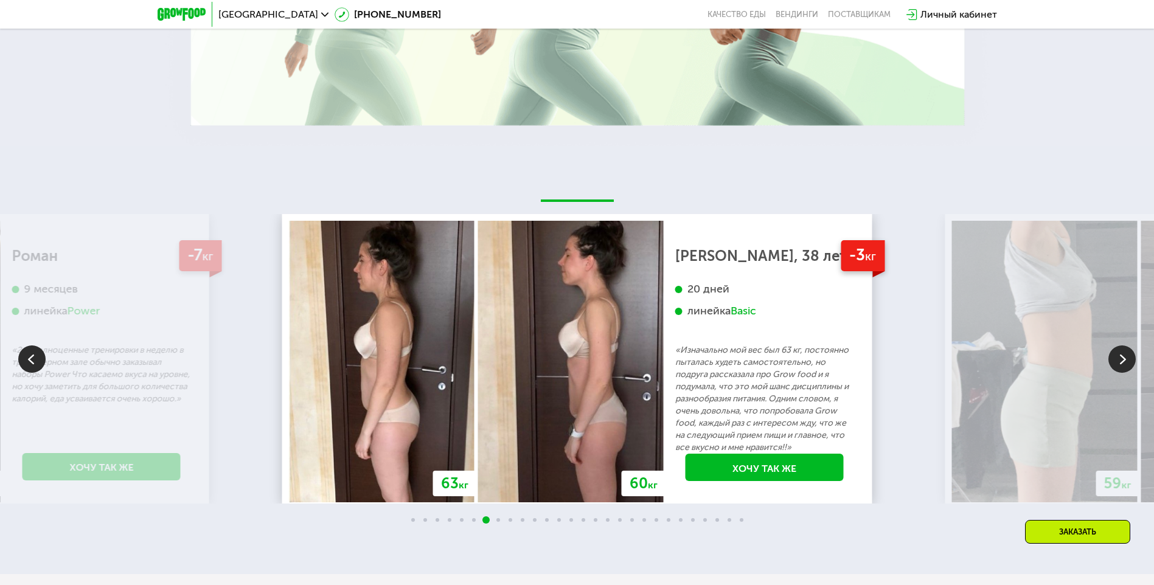
click at [1115, 348] on img at bounding box center [1122, 359] width 27 height 27
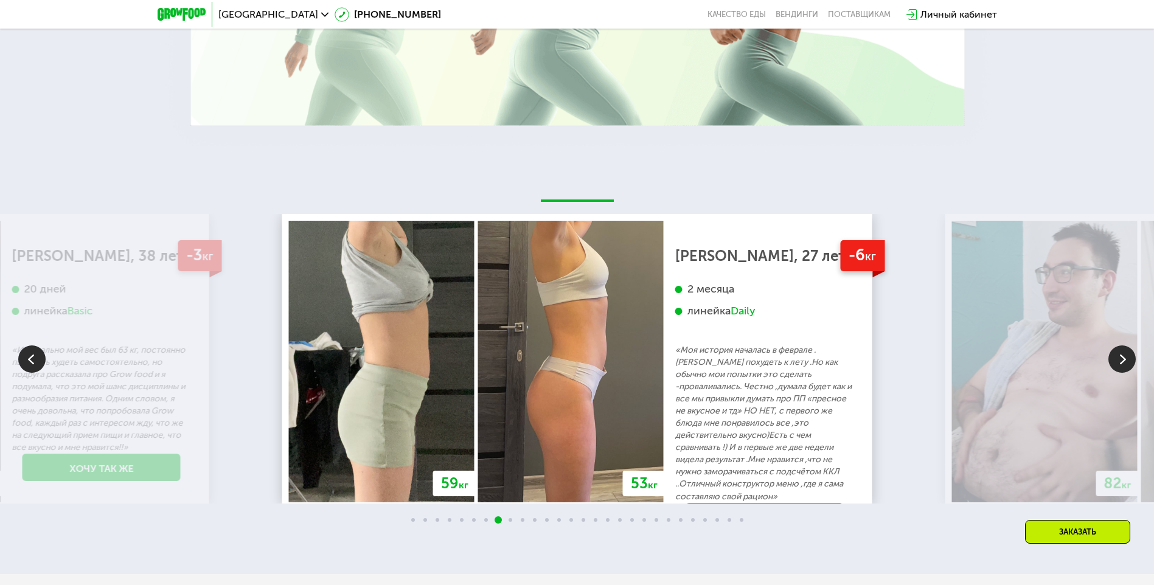
click at [1121, 355] on img at bounding box center [1122, 359] width 27 height 27
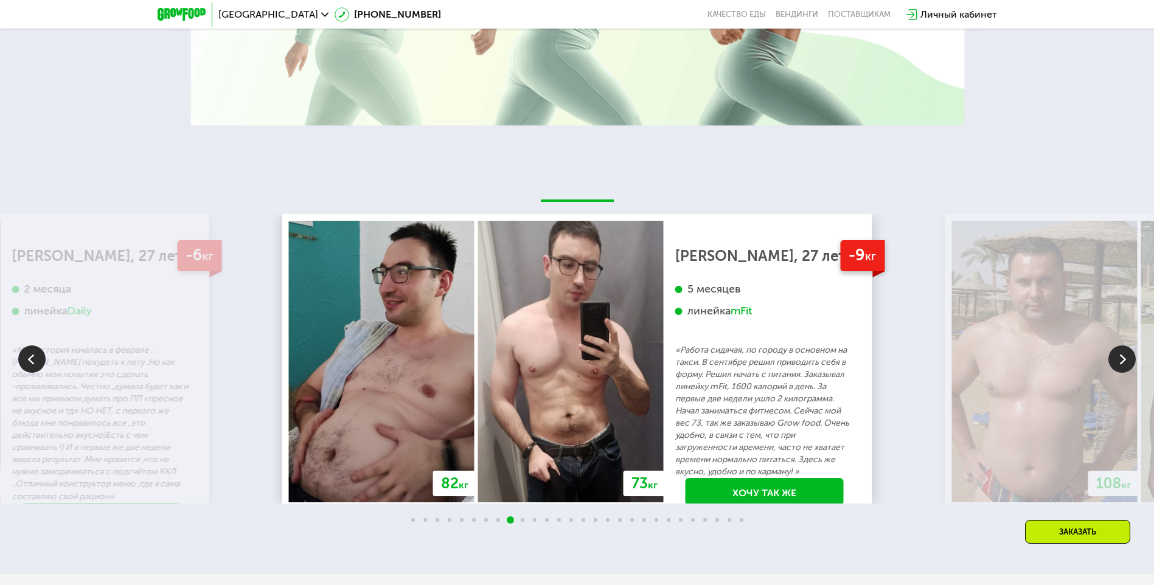
click at [1121, 355] on img at bounding box center [1122, 359] width 27 height 27
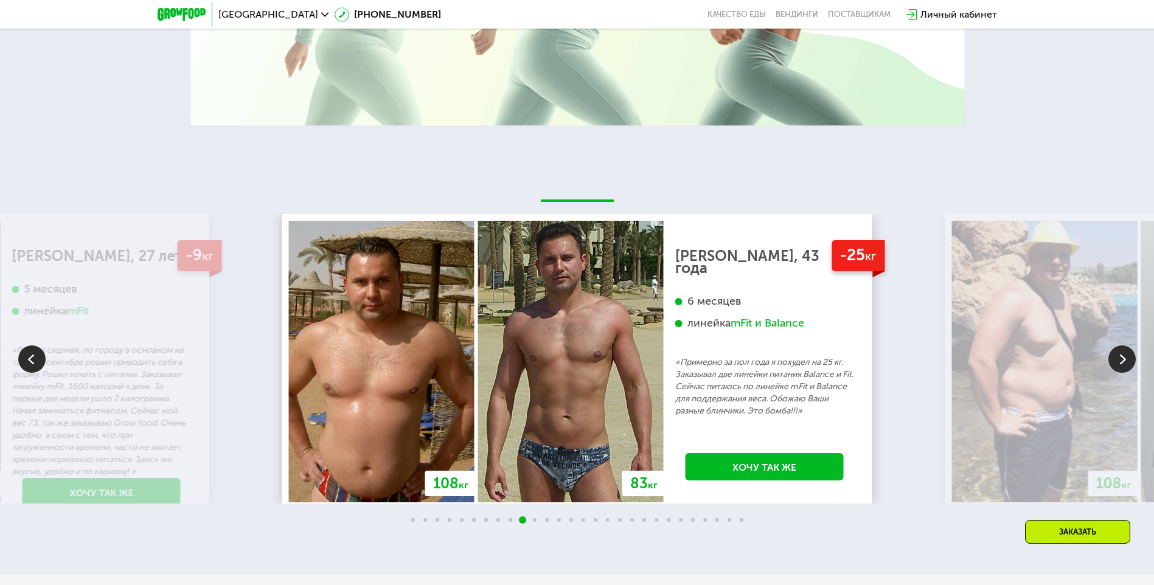
click at [1120, 355] on img at bounding box center [1122, 359] width 27 height 27
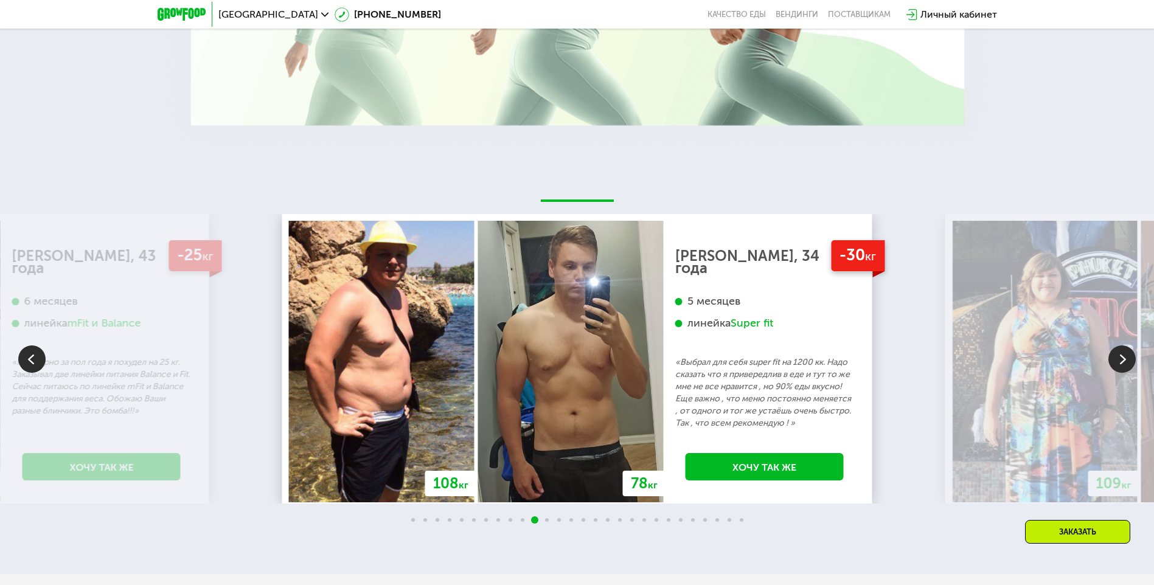
click at [1119, 355] on img at bounding box center [1122, 359] width 27 height 27
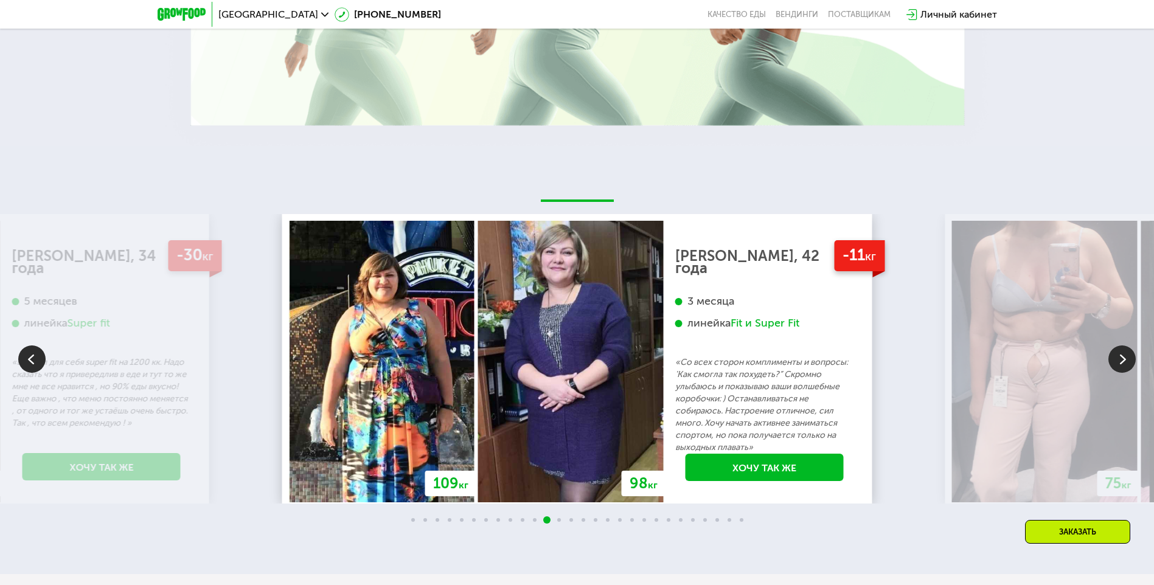
click at [1124, 351] on img at bounding box center [1122, 359] width 27 height 27
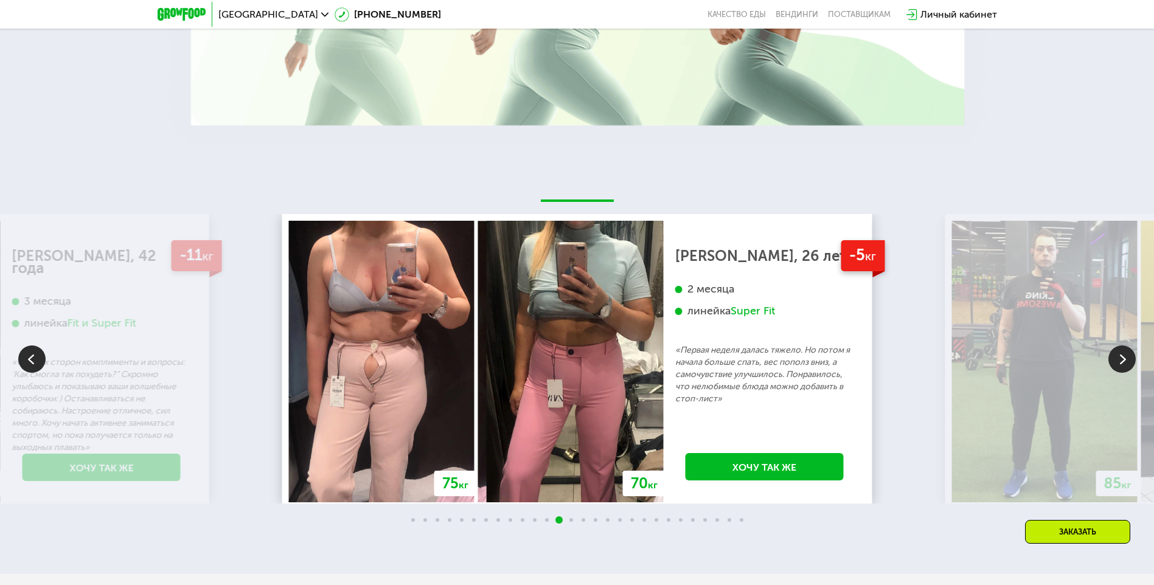
click at [1128, 346] on img at bounding box center [1122, 359] width 27 height 27
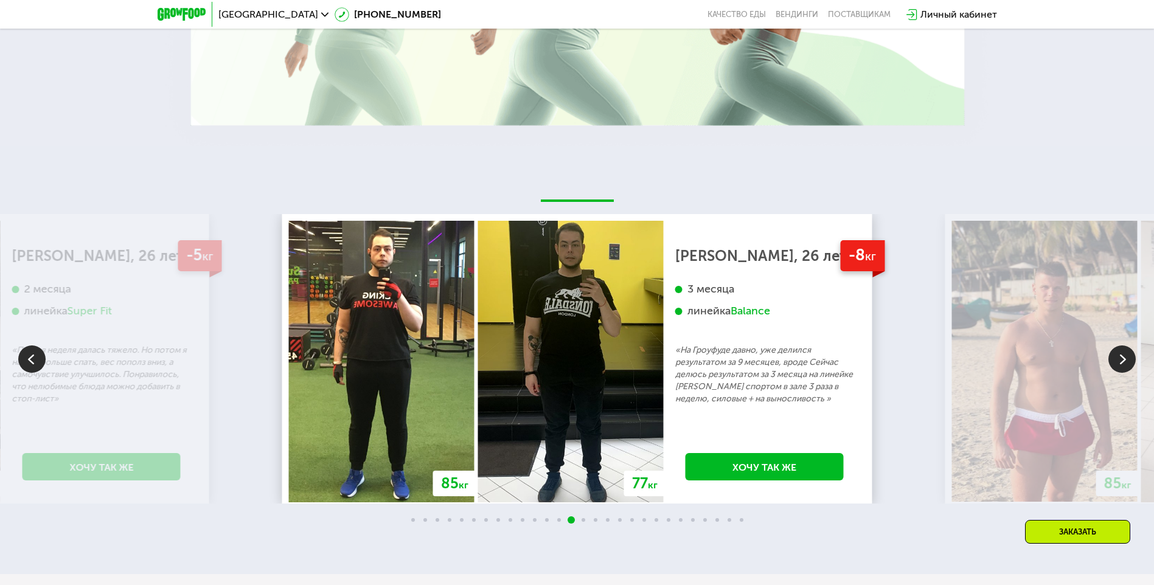
click at [1126, 346] on img at bounding box center [1122, 359] width 27 height 27
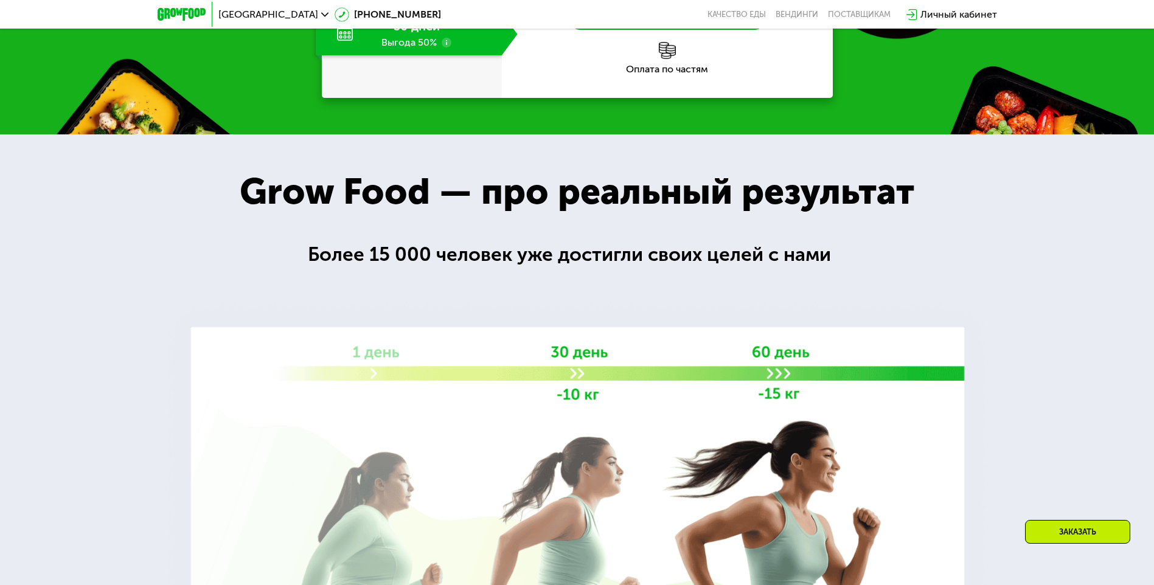
scroll to position [1400, 0]
